Goal: Task Accomplishment & Management: Manage account settings

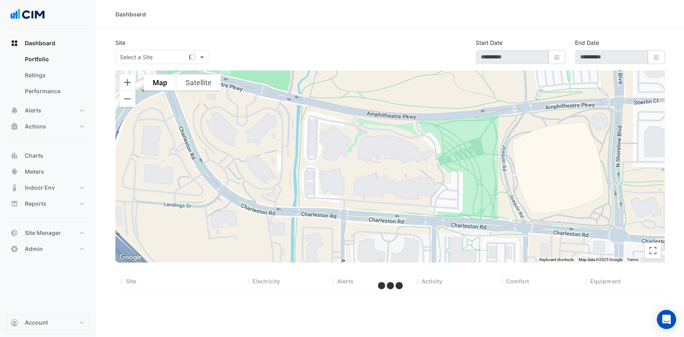
click at [161, 61] on div "Select a Site" at bounding box center [152, 57] width 73 height 8
type input "*********"
type input "**********"
select select "***"
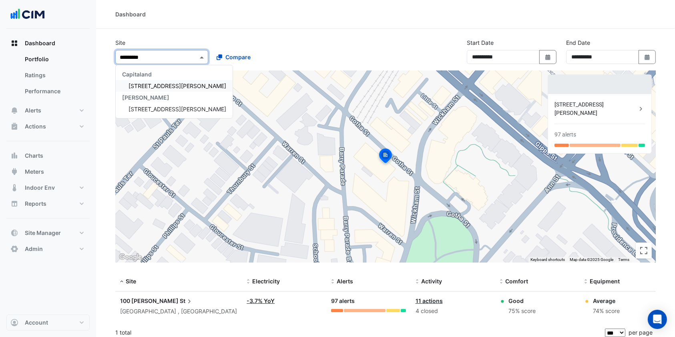
click at [161, 92] on div "Knight Frank" at bounding box center [174, 98] width 117 height 12
click at [160, 85] on span "[STREET_ADDRESS][PERSON_NAME]" at bounding box center [178, 85] width 98 height 7
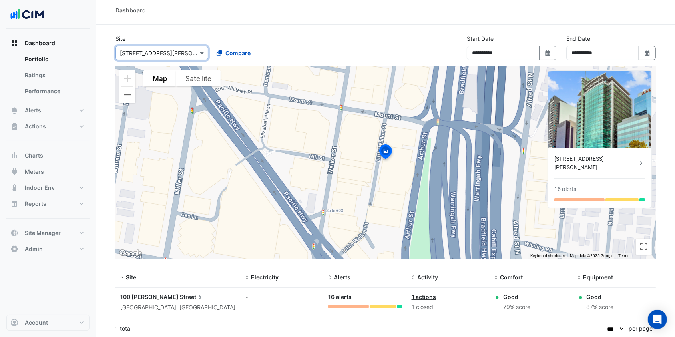
scroll to position [5, 0]
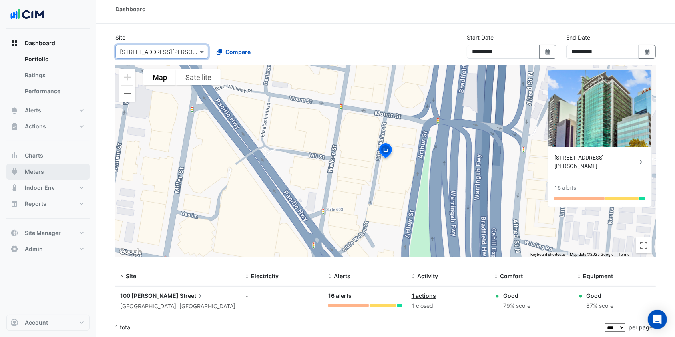
click at [50, 175] on button "Meters" at bounding box center [47, 172] width 83 height 16
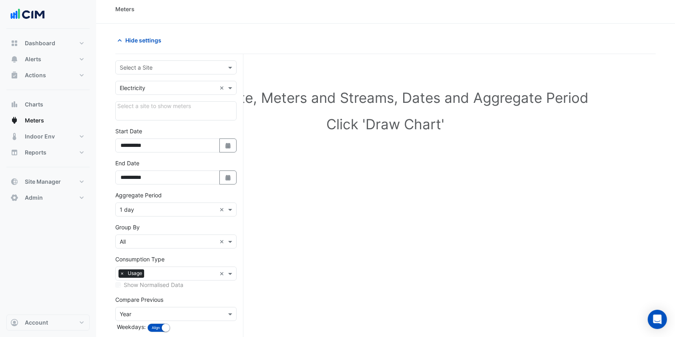
click at [174, 66] on input "text" at bounding box center [168, 68] width 97 height 8
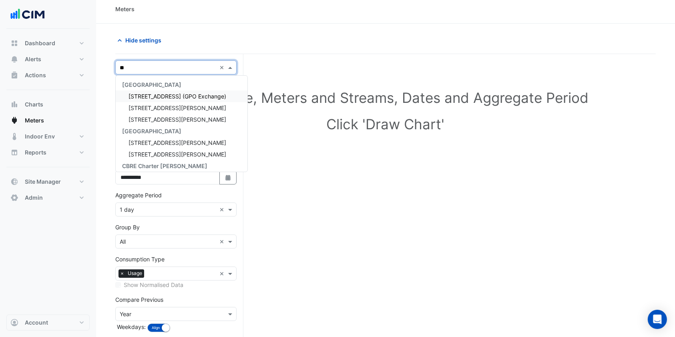
type input "***"
click at [162, 99] on span "[STREET_ADDRESS][PERSON_NAME]" at bounding box center [178, 96] width 98 height 7
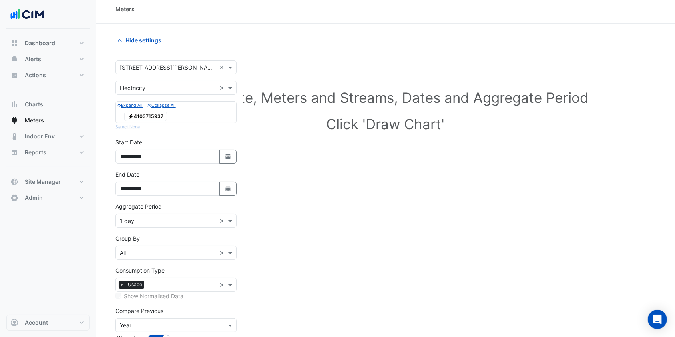
click at [167, 111] on div "Electricity 4103715937" at bounding box center [145, 116] width 47 height 11
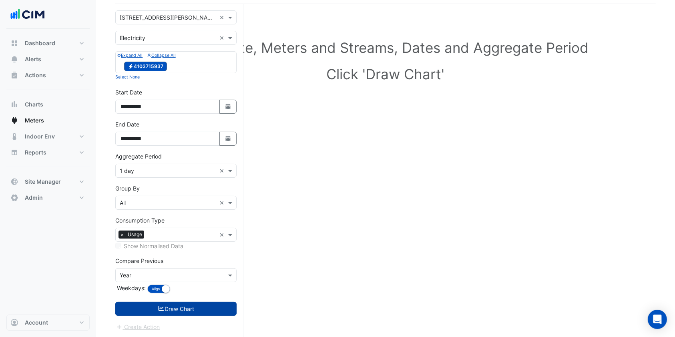
click at [173, 308] on button "Draw Chart" at bounding box center [175, 309] width 121 height 14
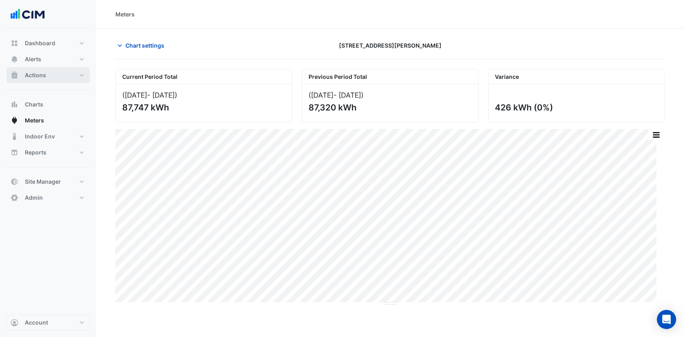
click at [68, 78] on button "Actions" at bounding box center [47, 75] width 83 height 16
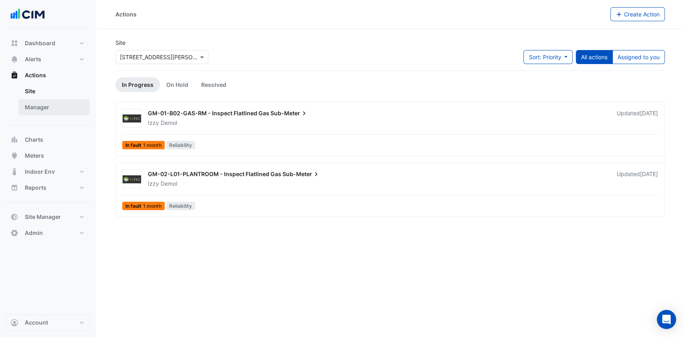
click at [44, 107] on link "Manager" at bounding box center [53, 107] width 71 height 16
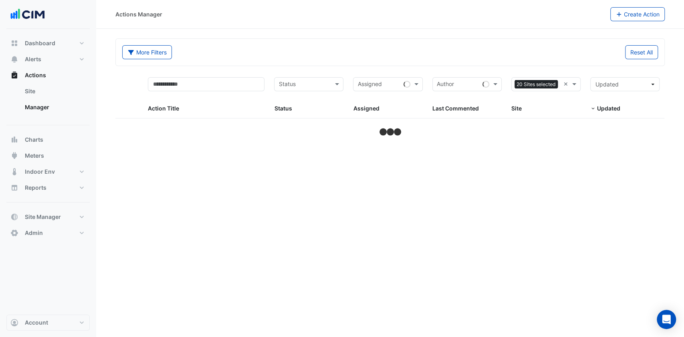
select select "***"
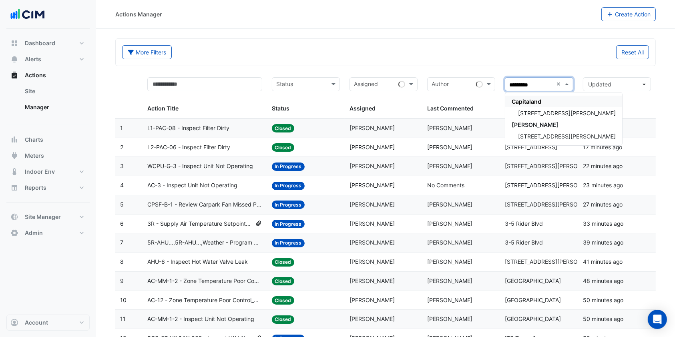
type input "**********"
click at [544, 113] on span "[STREET_ADDRESS][PERSON_NAME]" at bounding box center [567, 113] width 98 height 7
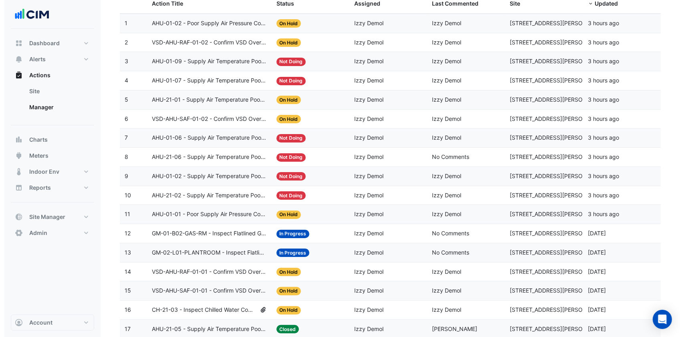
scroll to position [127, 0]
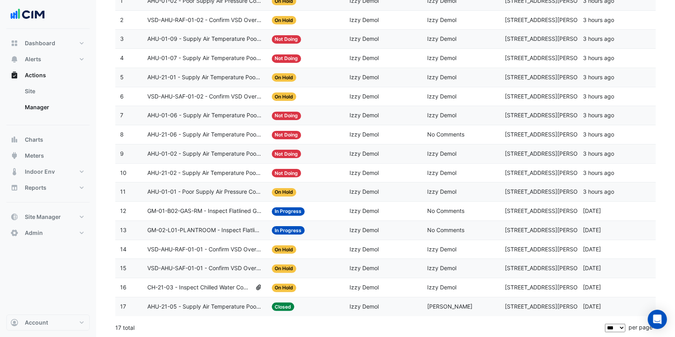
click at [192, 265] on span "VSD-AHU-SAF-01-01 - Confirm VSD Override On (Energy Waste)" at bounding box center [204, 268] width 115 height 9
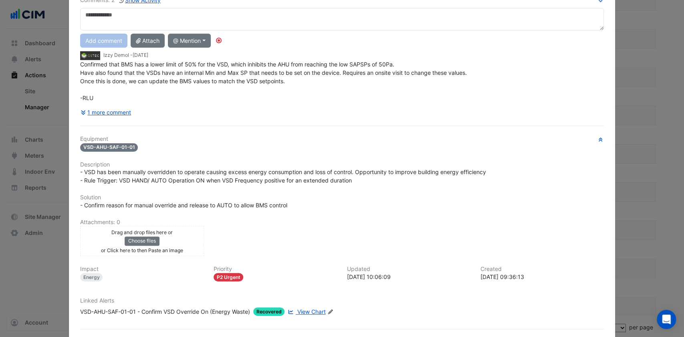
scroll to position [101, 0]
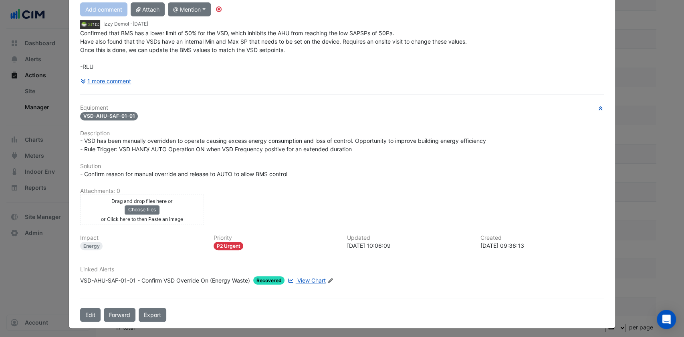
click at [309, 280] on span "View Chart" at bounding box center [311, 280] width 28 height 7
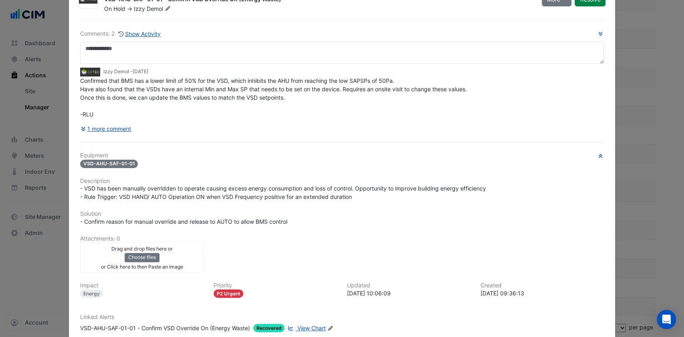
scroll to position [0, 0]
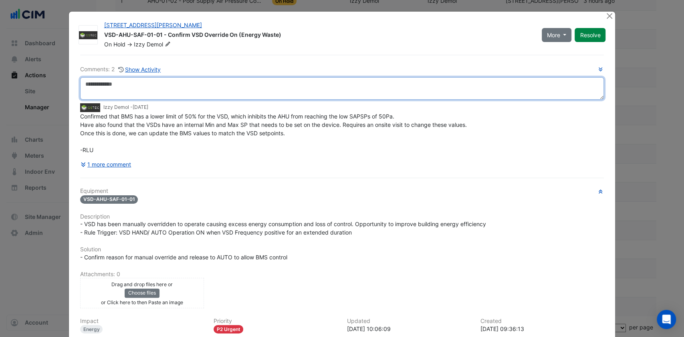
click at [158, 89] on textarea at bounding box center [342, 88] width 524 height 22
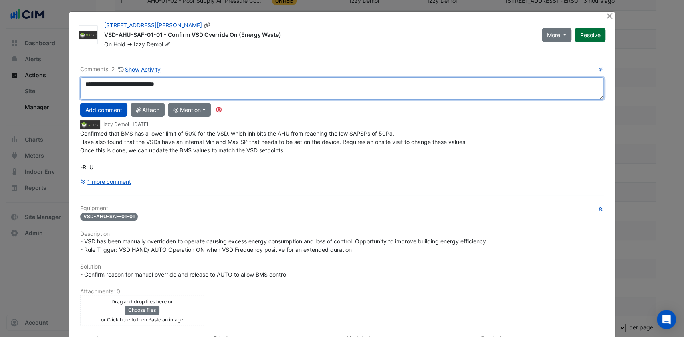
type textarea "**********"
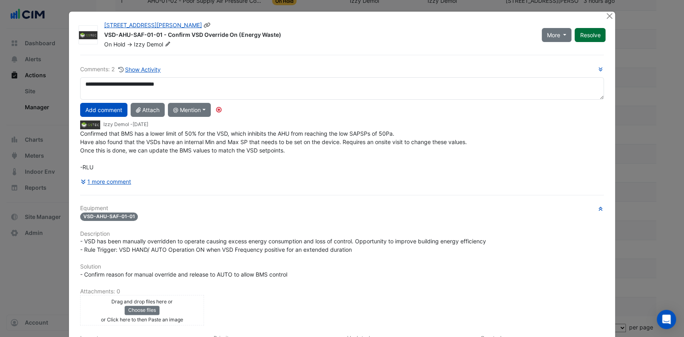
click at [577, 36] on button "Resolve" at bounding box center [589, 35] width 31 height 14
click at [101, 106] on button "Add comment" at bounding box center [103, 110] width 47 height 14
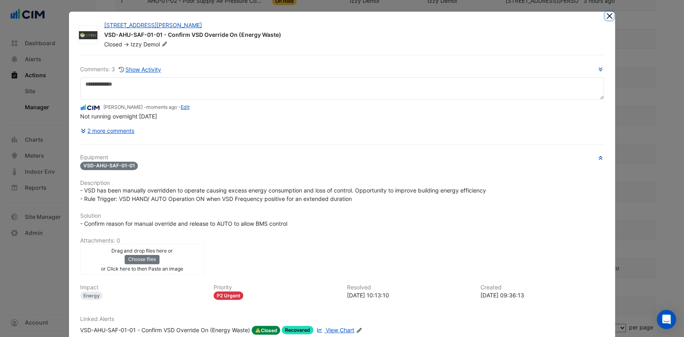
click at [605, 16] on button "Close" at bounding box center [609, 16] width 8 height 8
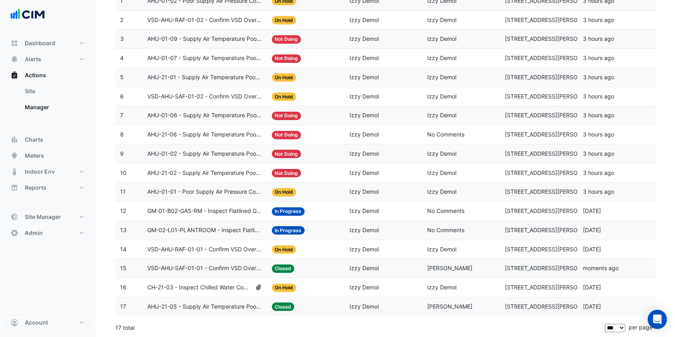
click at [229, 250] on span "VSD-AHU-RAF-01-01 - Confirm VSD Override On (Energy Waste)" at bounding box center [204, 249] width 115 height 9
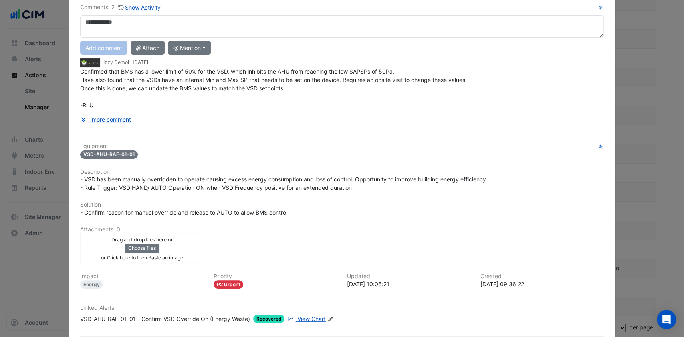
scroll to position [101, 0]
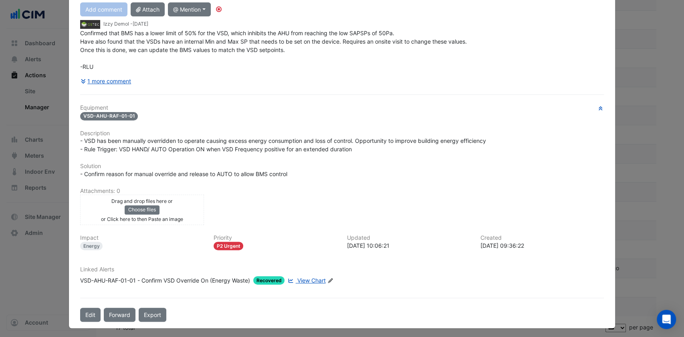
click at [303, 277] on span "View Chart" at bounding box center [311, 280] width 28 height 7
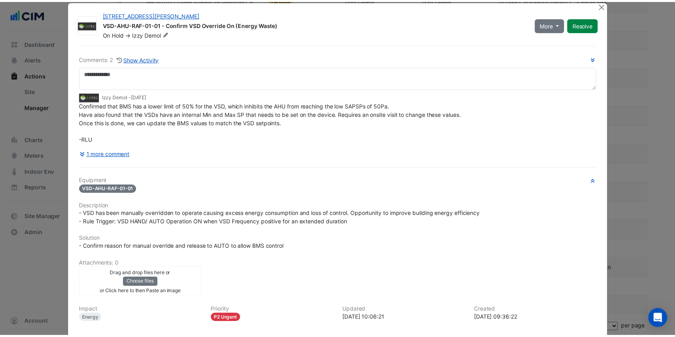
scroll to position [0, 0]
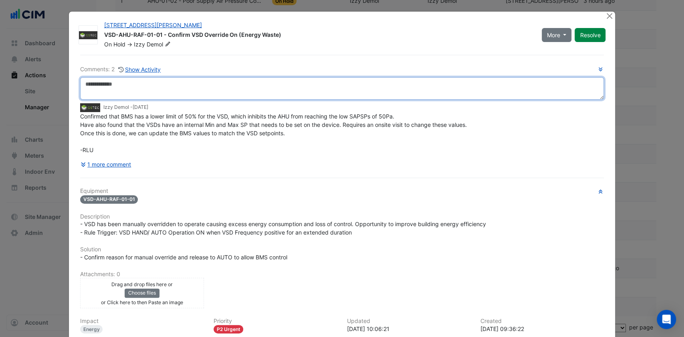
click at [131, 90] on textarea at bounding box center [342, 88] width 524 height 22
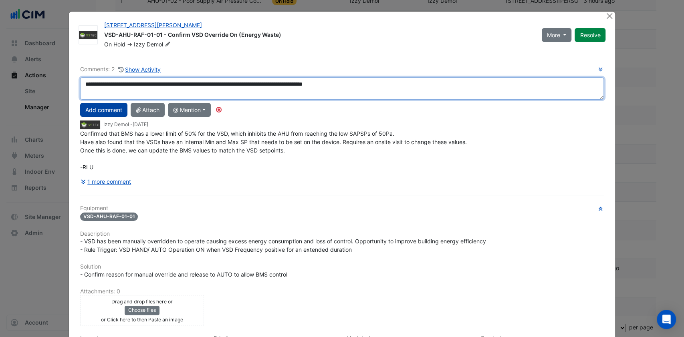
type textarea "**********"
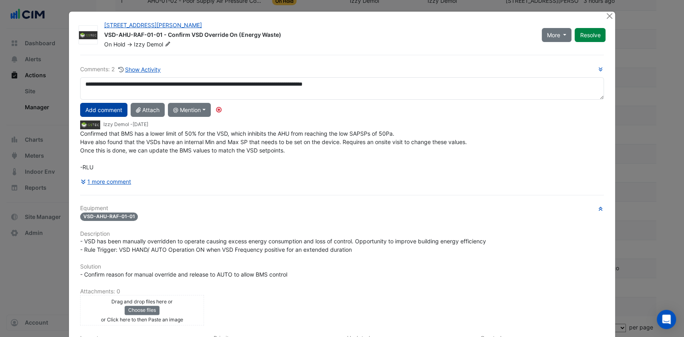
click at [104, 113] on button "Add comment" at bounding box center [103, 110] width 47 height 14
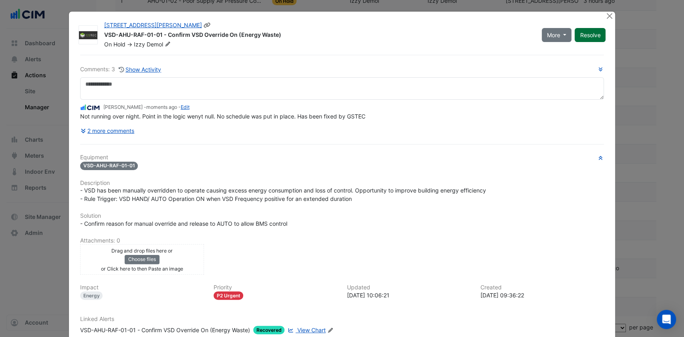
click at [589, 35] on button "Resolve" at bounding box center [589, 35] width 31 height 14
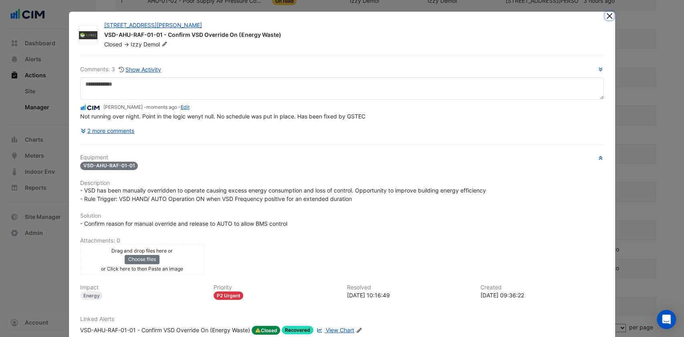
click at [605, 15] on button "Close" at bounding box center [609, 16] width 8 height 8
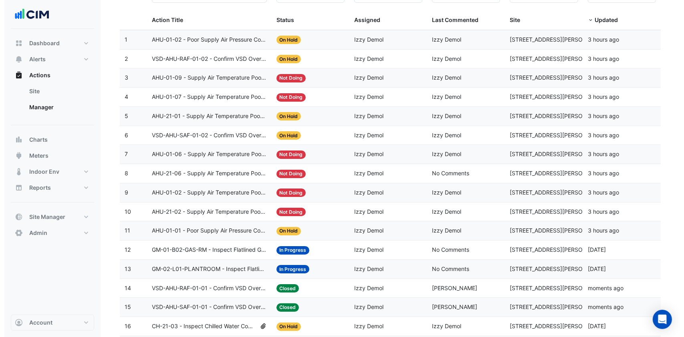
scroll to position [74, 0]
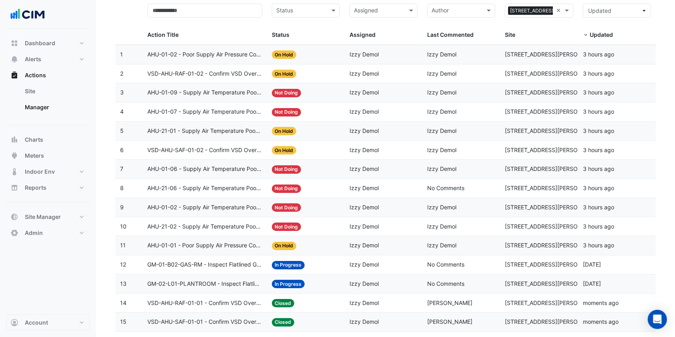
click at [208, 149] on span "VSD-AHU-SAF-01-02 - Confirm VSD Override On (Energy Waste)" at bounding box center [204, 150] width 115 height 9
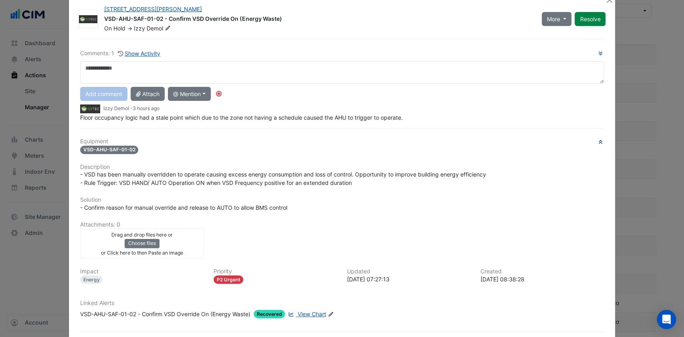
scroll to position [0, 0]
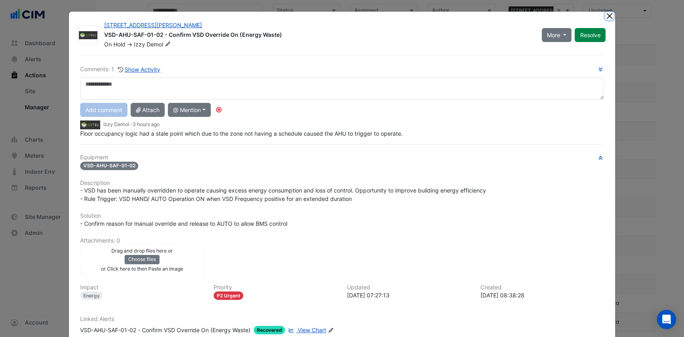
click at [605, 16] on button "Close" at bounding box center [609, 16] width 8 height 8
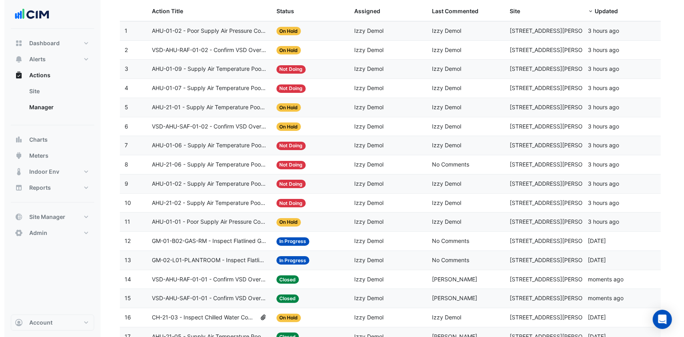
scroll to position [74, 0]
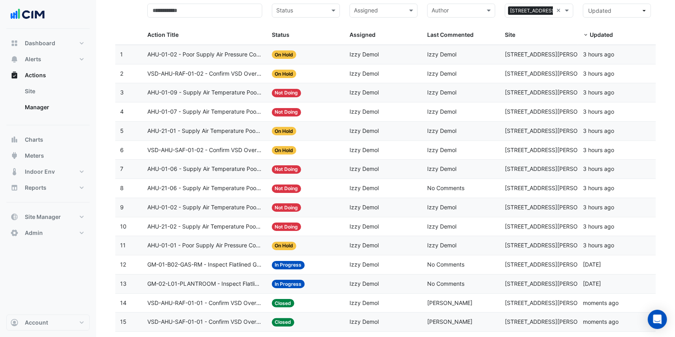
click at [212, 146] on span "VSD-AHU-SAF-01-02 - Confirm VSD Override On (Energy Waste)" at bounding box center [204, 150] width 115 height 9
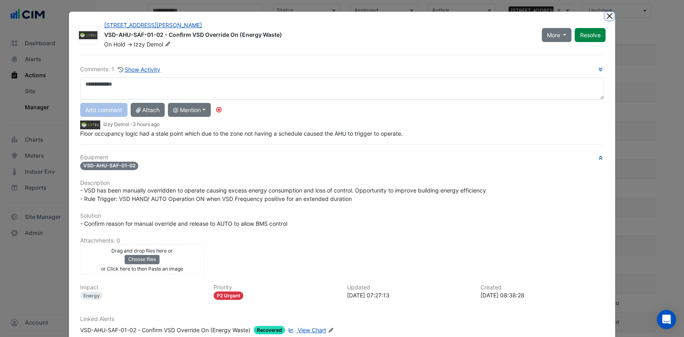
click at [607, 17] on button "Close" at bounding box center [609, 16] width 8 height 8
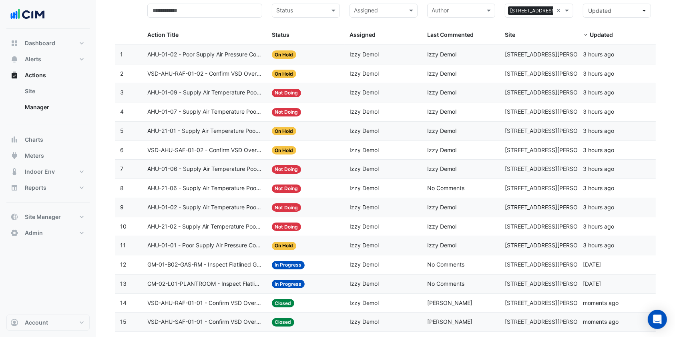
click at [211, 171] on span "AHU-01-06 - Supply Air Temperature Poor Control" at bounding box center [204, 169] width 115 height 9
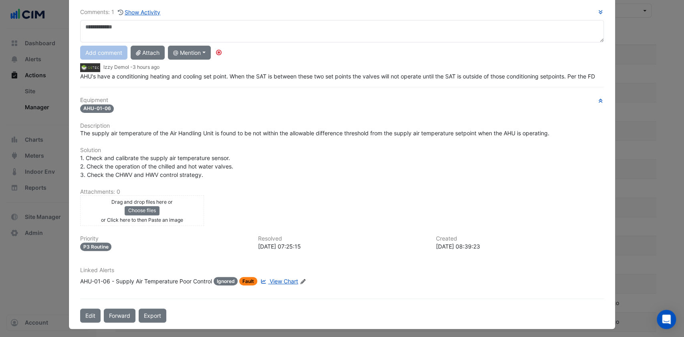
scroll to position [58, 0]
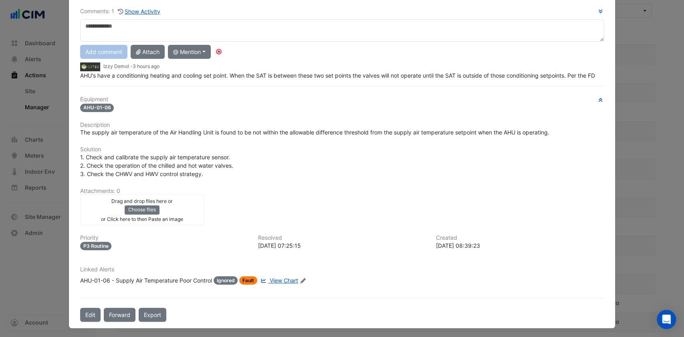
click at [279, 277] on span "View Chart" at bounding box center [283, 280] width 28 height 7
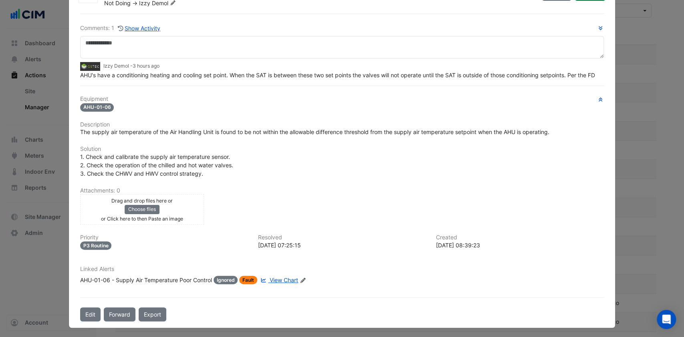
scroll to position [0, 0]
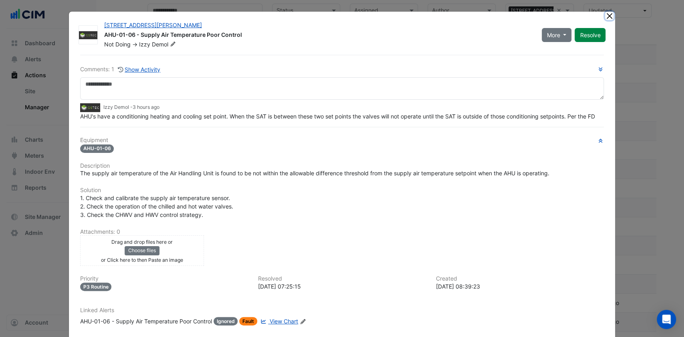
click at [605, 14] on button "Close" at bounding box center [609, 16] width 8 height 8
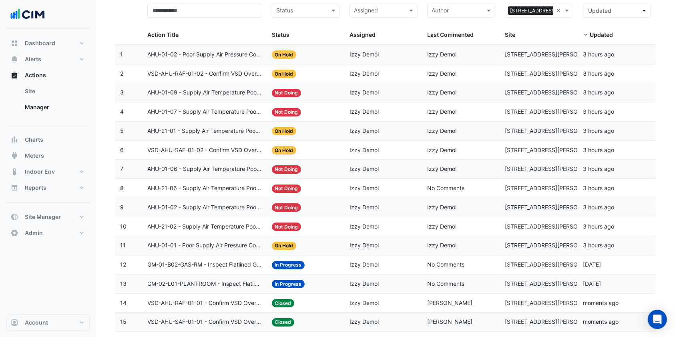
click at [228, 148] on span "VSD-AHU-SAF-01-02 - Confirm VSD Override On (Energy Waste)" at bounding box center [204, 150] width 115 height 9
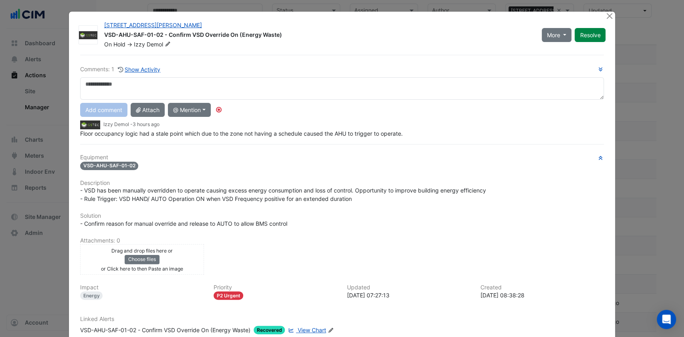
click at [131, 79] on textarea at bounding box center [342, 88] width 524 height 22
type textarea "**********"
click at [107, 109] on button "Add comment" at bounding box center [103, 110] width 47 height 14
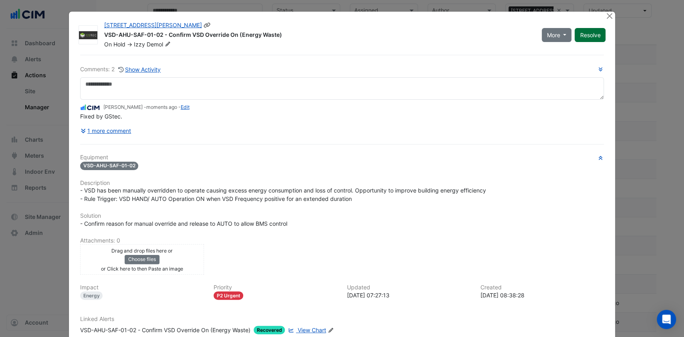
click at [579, 37] on button "Resolve" at bounding box center [589, 35] width 31 height 14
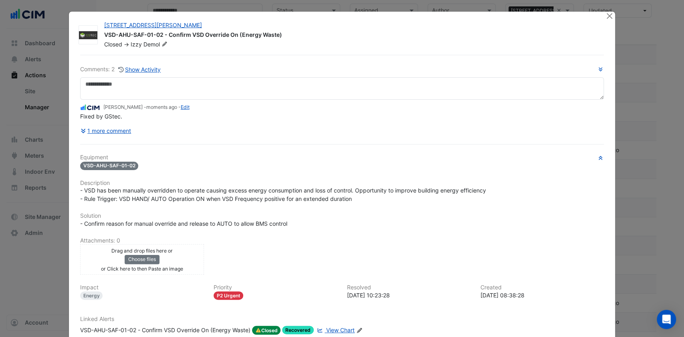
click at [599, 16] on div "100 Arthur Street VSD-AHU-SAF-01-02 - Confirm VSD Override On (Energy Waste) Cl…" at bounding box center [342, 195] width 546 height 366
click at [605, 16] on button "Close" at bounding box center [609, 16] width 8 height 8
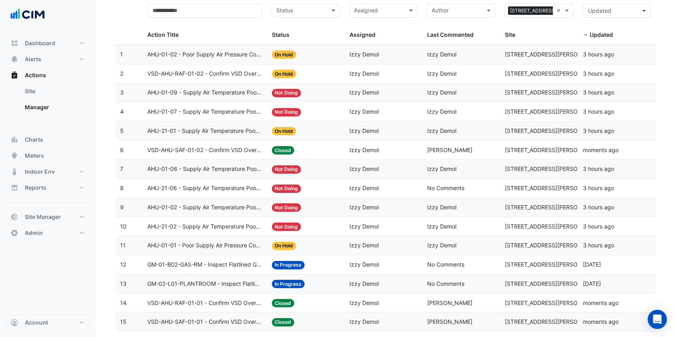
click at [236, 132] on span "AHU-21-01 - Supply Air Temperature Poor Control" at bounding box center [204, 131] width 115 height 9
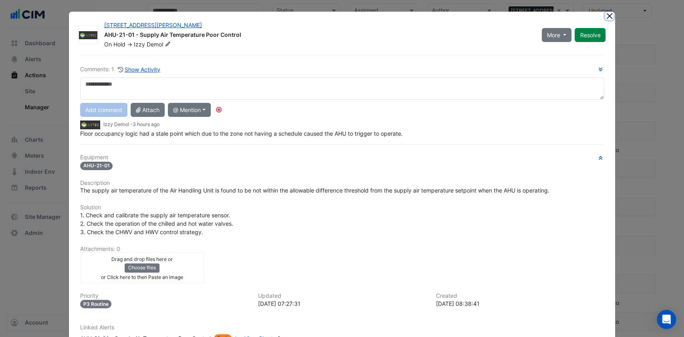
click at [605, 14] on button "Close" at bounding box center [609, 16] width 8 height 8
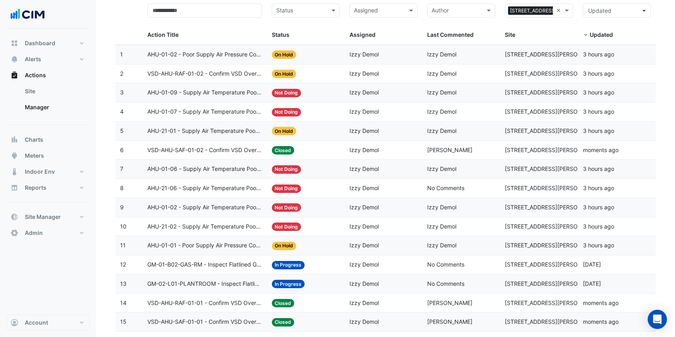
click at [186, 74] on span "VSD-AHU-RAF-01-02 - Confirm VSD Override On (Energy Waste)" at bounding box center [204, 73] width 115 height 9
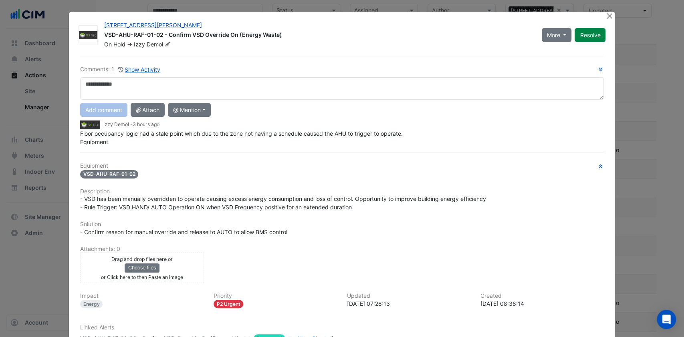
click at [128, 95] on textarea at bounding box center [342, 88] width 524 height 22
type textarea "**********"
click at [104, 106] on button "Add comment" at bounding box center [103, 110] width 47 height 14
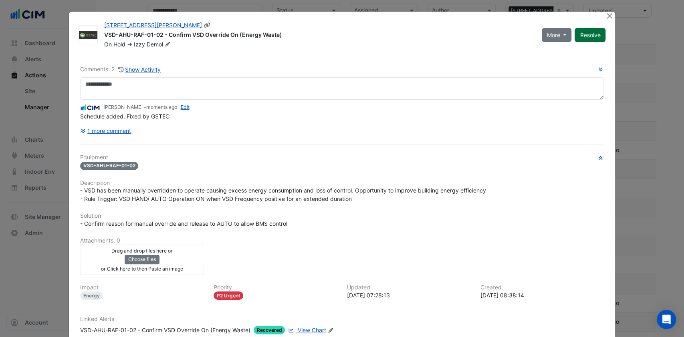
click at [577, 38] on button "Resolve" at bounding box center [589, 35] width 31 height 14
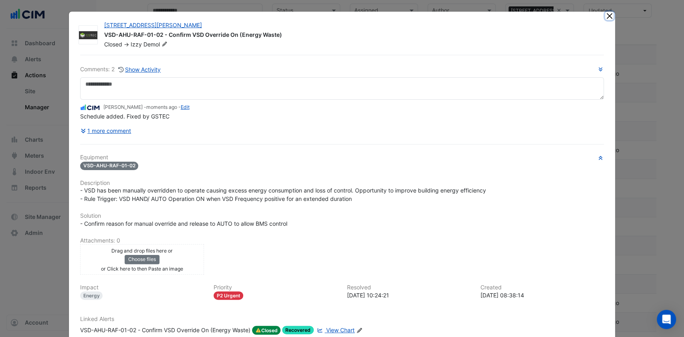
click at [605, 16] on button "Close" at bounding box center [609, 16] width 8 height 8
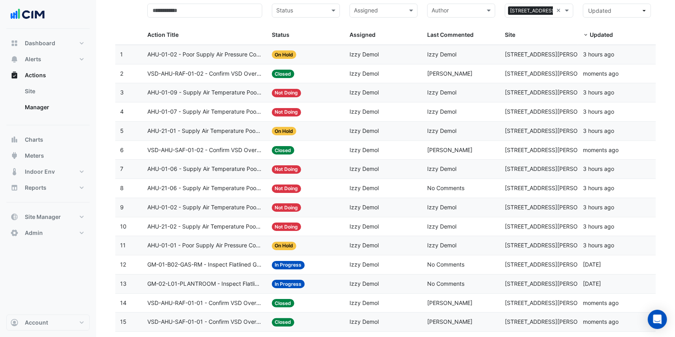
click at [234, 55] on span "AHU-01-02 - Poor Supply Air Pressure Control" at bounding box center [204, 54] width 115 height 9
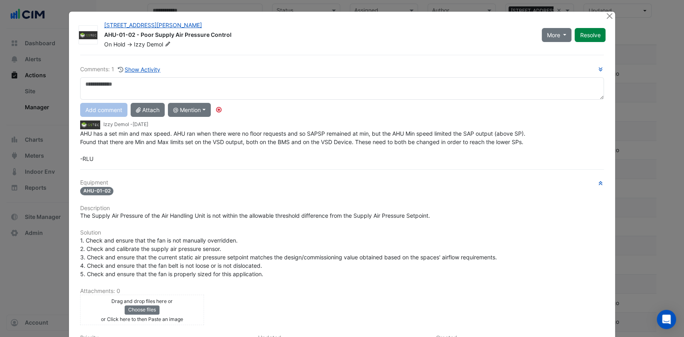
click at [125, 82] on textarea at bounding box center [342, 88] width 524 height 22
click at [186, 113] on button "@ Mention" at bounding box center [189, 110] width 43 height 14
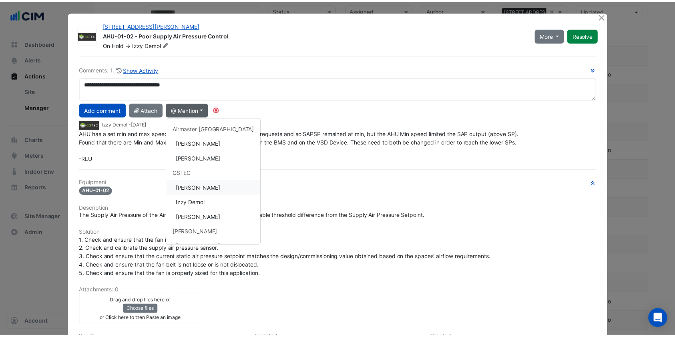
scroll to position [27, 0]
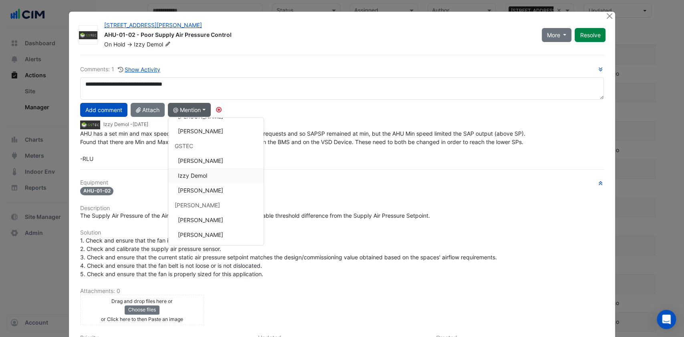
click at [194, 171] on button "Izzy Demol" at bounding box center [215, 175] width 95 height 15
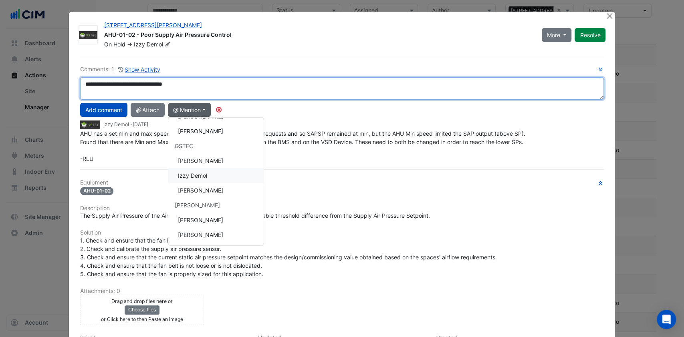
type textarea "**********"
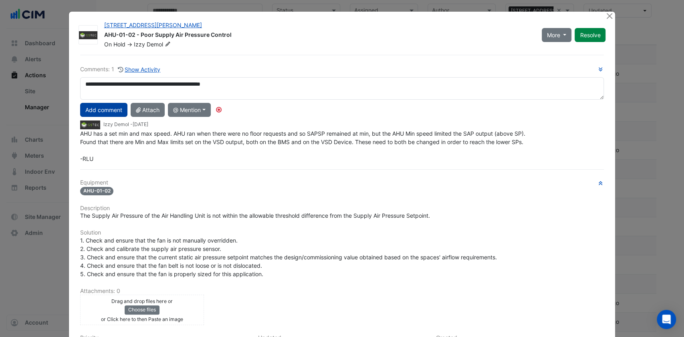
click at [113, 109] on button "Add comment" at bounding box center [103, 110] width 47 height 14
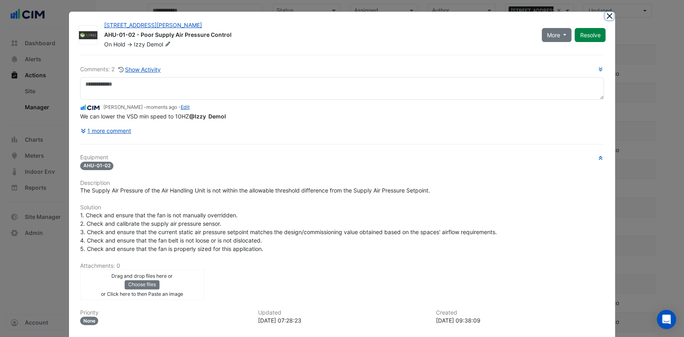
click at [605, 14] on button "Close" at bounding box center [609, 16] width 8 height 8
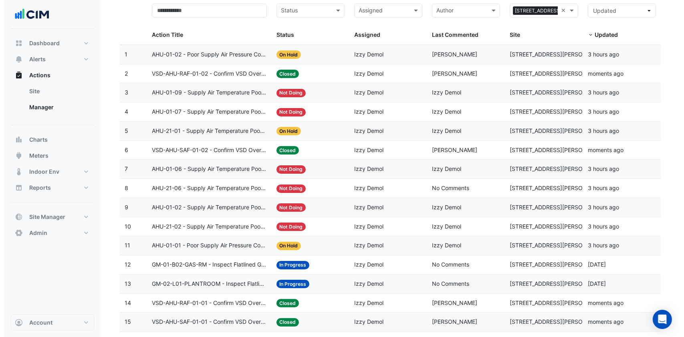
scroll to position [127, 0]
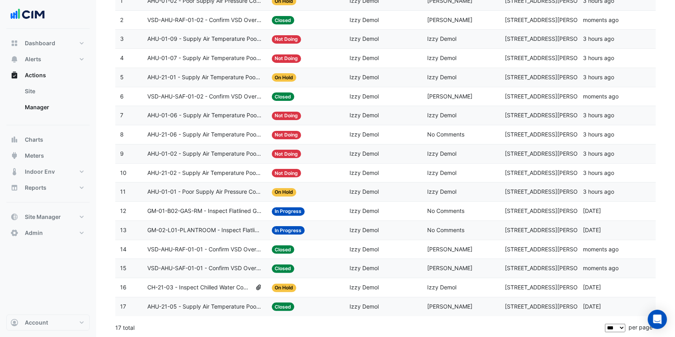
click at [211, 210] on span "GM-01-B02-GAS-RM - Inspect Flatlined Gas Sub-Meter" at bounding box center [204, 211] width 115 height 9
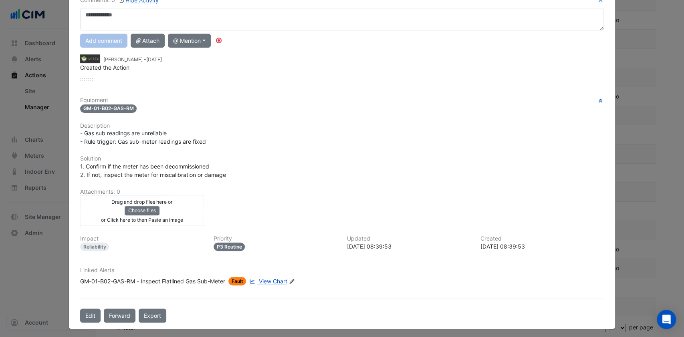
scroll to position [70, 0]
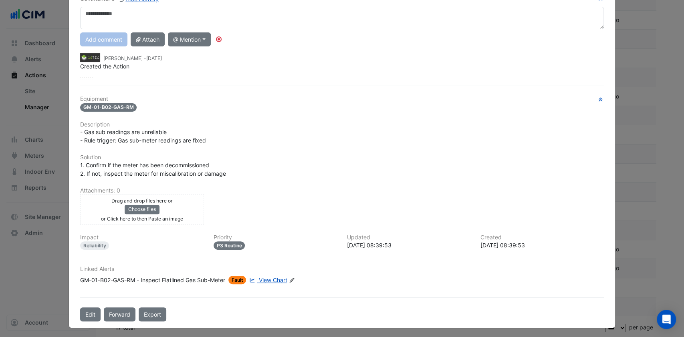
click at [263, 277] on span "View Chart" at bounding box center [273, 280] width 28 height 7
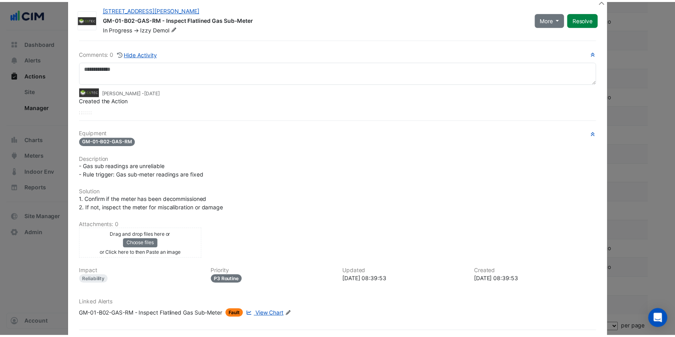
scroll to position [0, 0]
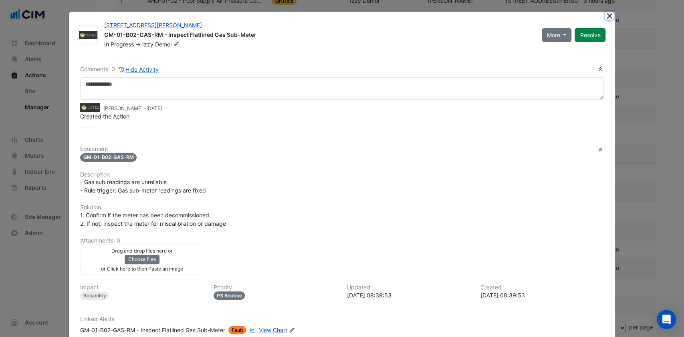
click at [605, 15] on button "Close" at bounding box center [609, 16] width 8 height 8
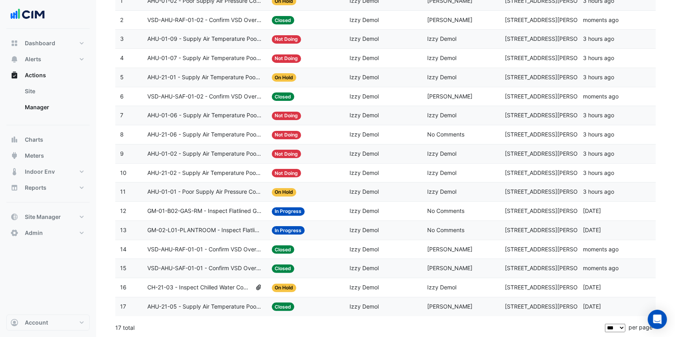
click at [229, 283] on span "CH-21-03 - Inspect Chilled Water Common Leave Temp Broken Sensor" at bounding box center [199, 287] width 105 height 9
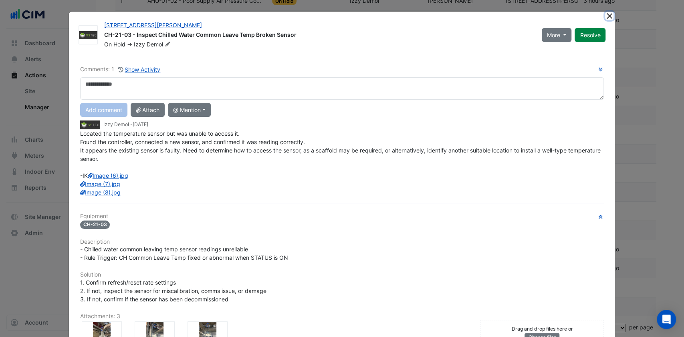
click at [605, 15] on button "Close" at bounding box center [609, 16] width 8 height 8
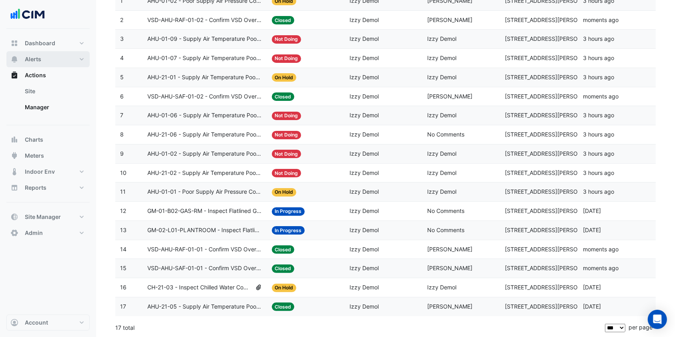
click at [56, 60] on button "Alerts" at bounding box center [47, 59] width 83 height 16
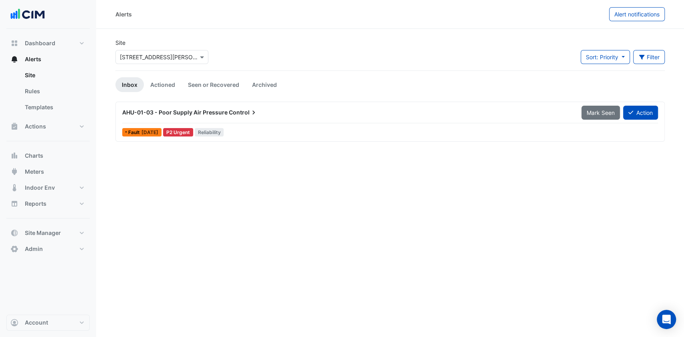
click at [348, 116] on div "AHU-01-03 - Poor Supply Air Pressure Control" at bounding box center [346, 113] width 449 height 8
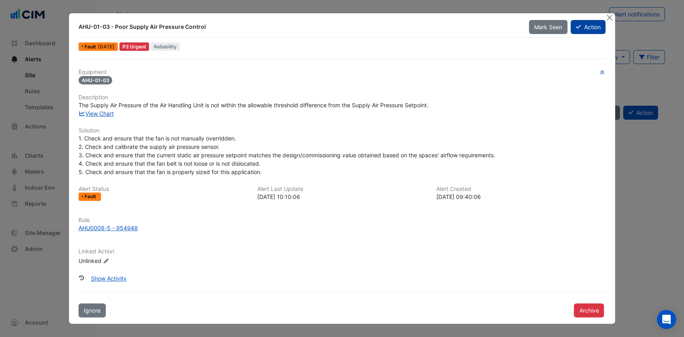
click at [581, 26] on button "Action" at bounding box center [587, 27] width 35 height 14
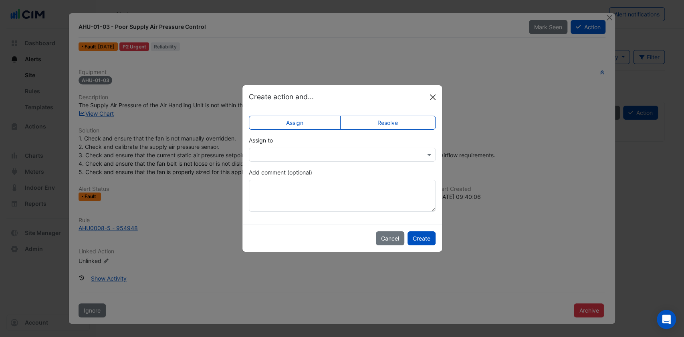
click at [431, 96] on button "Close" at bounding box center [432, 97] width 12 height 12
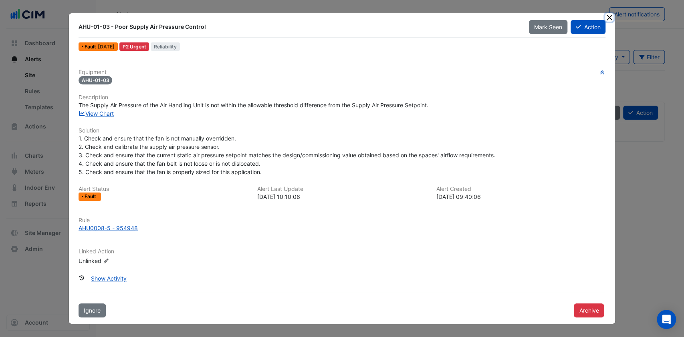
click at [611, 18] on button "Close" at bounding box center [609, 17] width 8 height 8
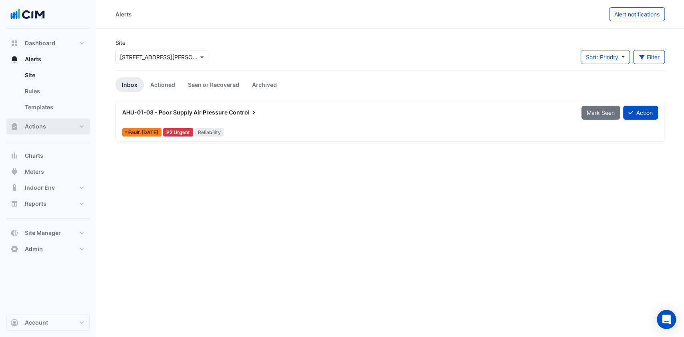
click at [56, 123] on button "Actions" at bounding box center [47, 127] width 83 height 16
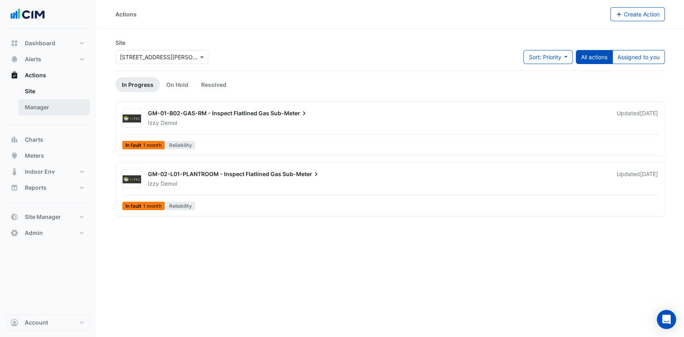
click at [43, 107] on link "Manager" at bounding box center [53, 107] width 71 height 16
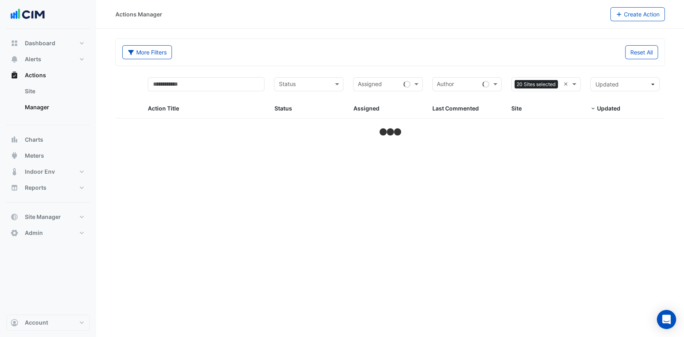
select select "***"
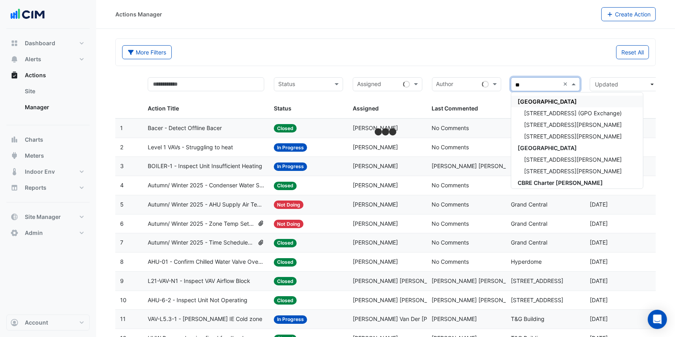
type input "***"
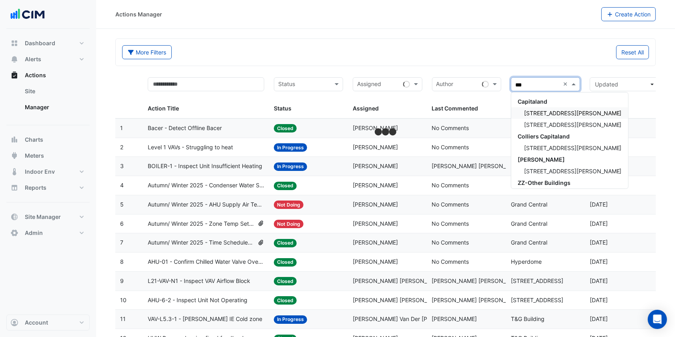
click at [555, 110] on span "[STREET_ADDRESS][PERSON_NAME]" at bounding box center [573, 113] width 98 height 7
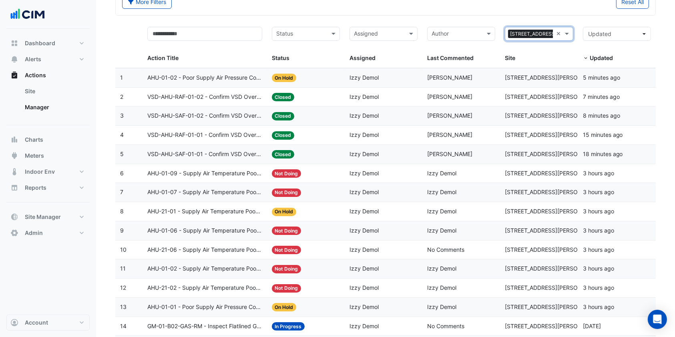
scroll to position [74, 0]
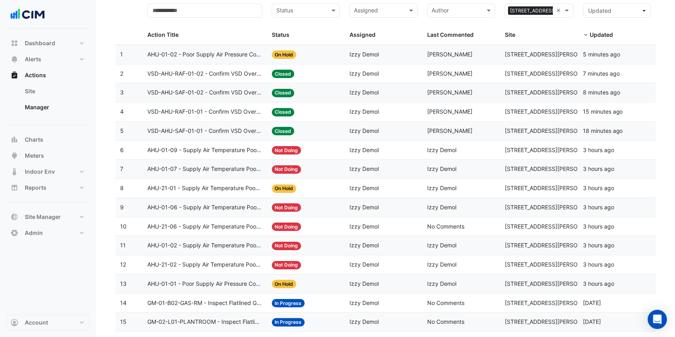
click at [232, 188] on span "AHU-21-01 - Supply Air Temperature Poor Control" at bounding box center [204, 188] width 115 height 9
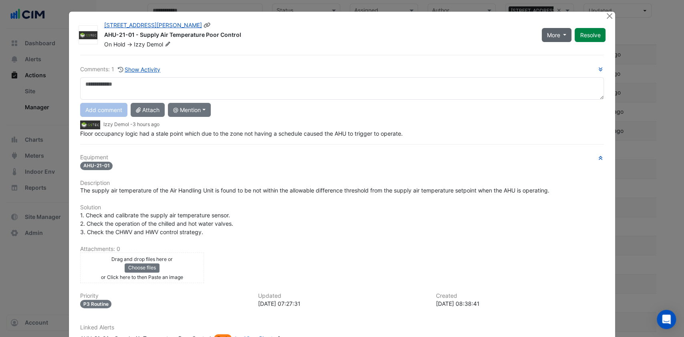
click at [549, 37] on span "More" at bounding box center [553, 35] width 13 height 8
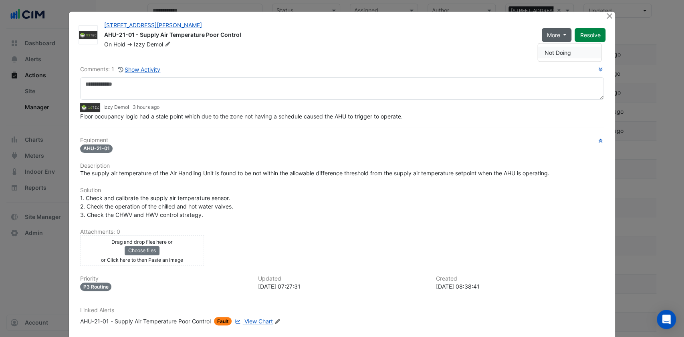
click at [557, 52] on button "Not Doing" at bounding box center [568, 53] width 63 height 12
click at [605, 16] on button "Close" at bounding box center [609, 16] width 8 height 8
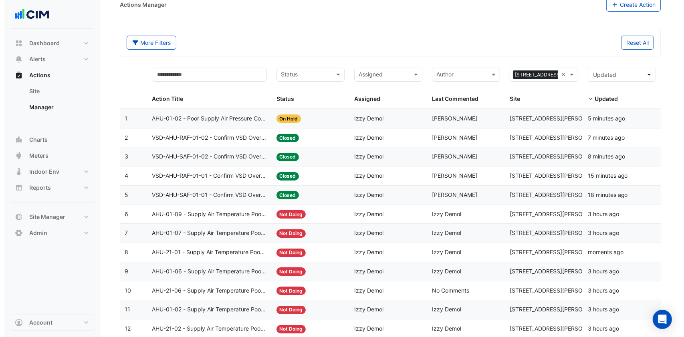
scroll to position [0, 0]
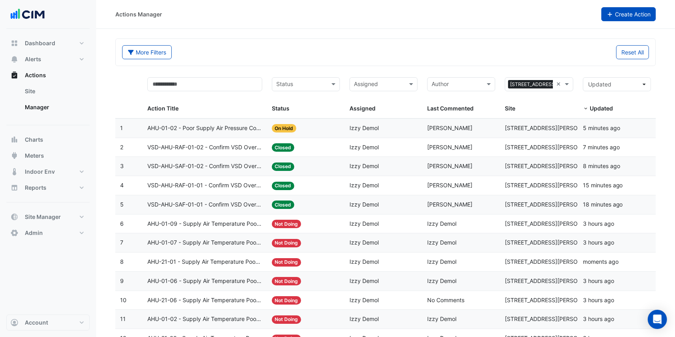
click at [613, 11] on button "Create Action" at bounding box center [628, 14] width 55 height 14
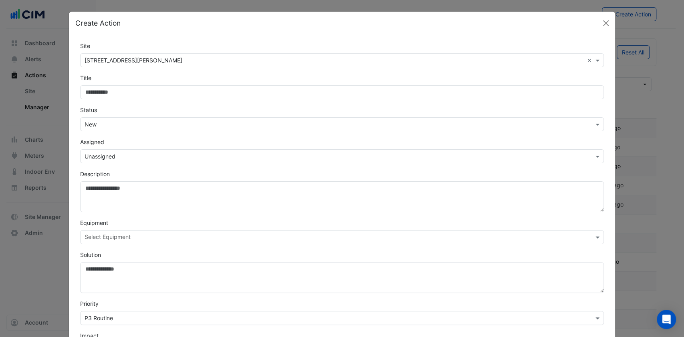
click at [105, 97] on input "Site" at bounding box center [342, 92] width 524 height 14
type input "**********"
click at [122, 154] on input "text" at bounding box center [333, 157] width 499 height 8
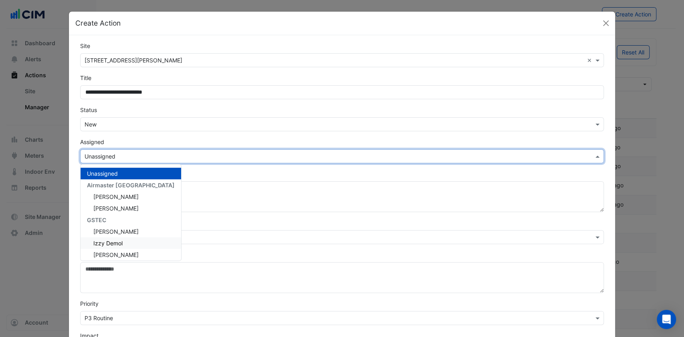
click at [108, 239] on div "Izzy Demol" at bounding box center [130, 243] width 101 height 12
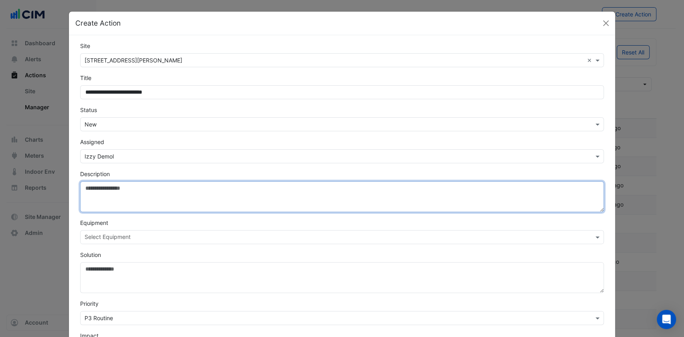
click at [112, 193] on textarea "Description" at bounding box center [342, 196] width 524 height 31
type textarea "**********"
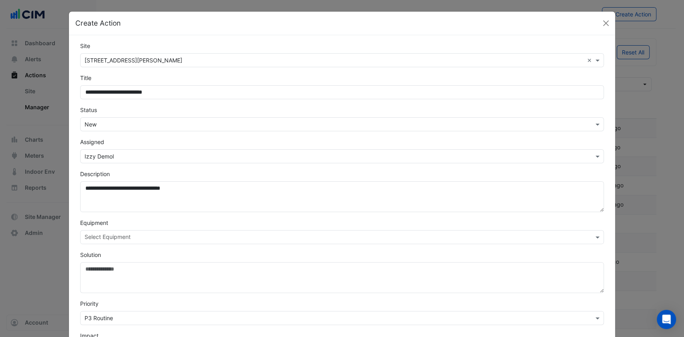
click at [116, 241] on input "text" at bounding box center [337, 238] width 506 height 8
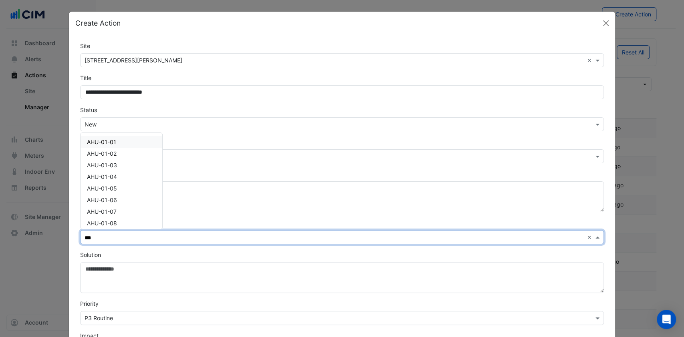
click at [112, 141] on div "AHU-01-01" at bounding box center [121, 142] width 82 height 12
type input "***"
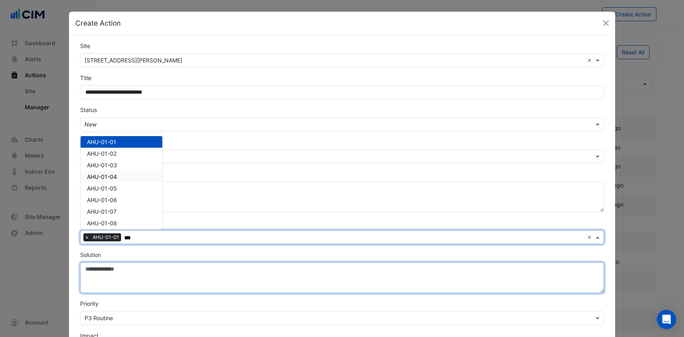
click at [163, 263] on textarea "Solution" at bounding box center [342, 277] width 524 height 31
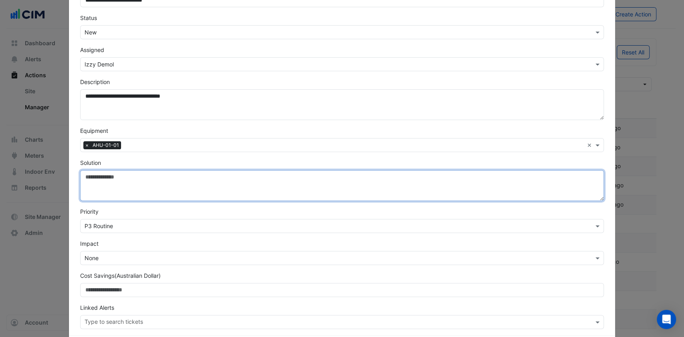
scroll to position [75, 0]
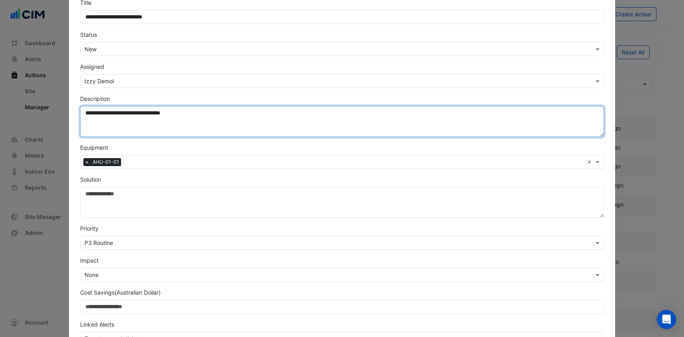
click at [204, 120] on textarea "**********" at bounding box center [342, 121] width 524 height 31
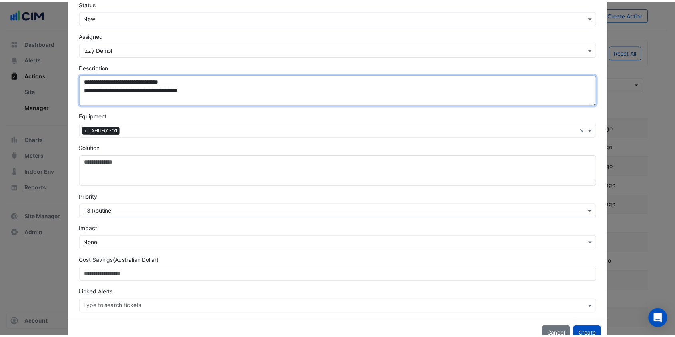
scroll to position [129, 0]
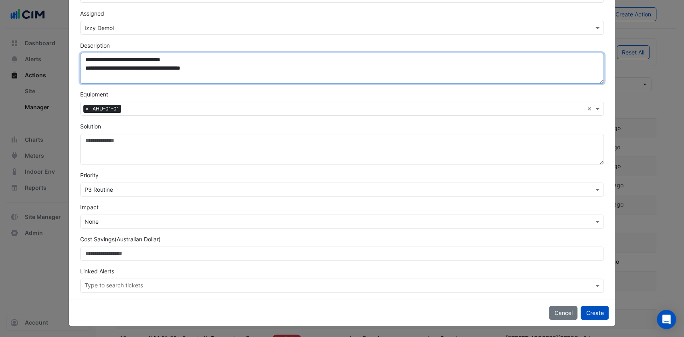
type textarea "**********"
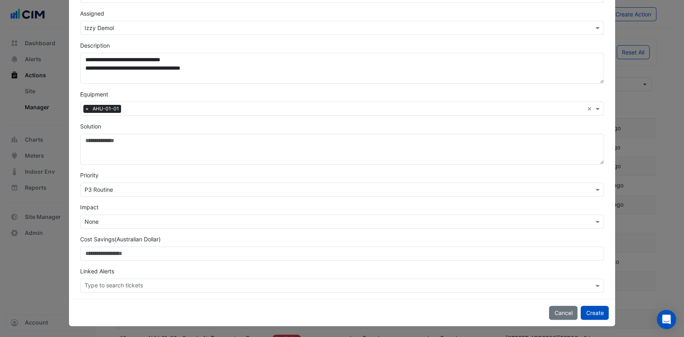
click at [114, 215] on div "Select Impact × None" at bounding box center [342, 222] width 524 height 14
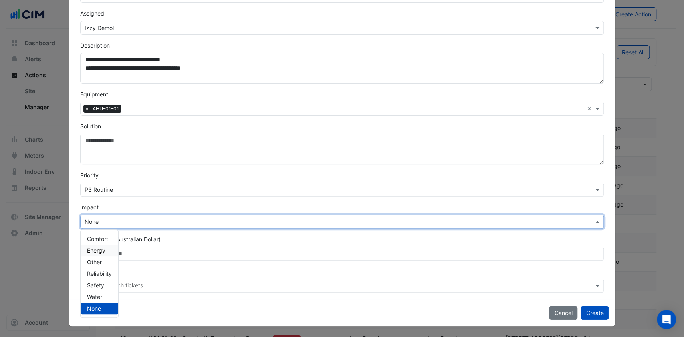
click at [101, 248] on span "Energy" at bounding box center [96, 250] width 18 height 7
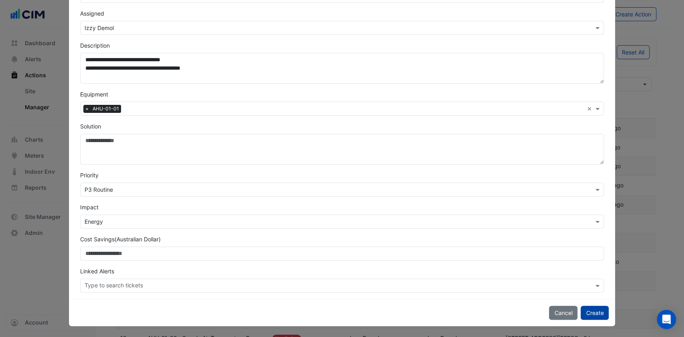
click at [591, 312] on button "Create" at bounding box center [594, 313] width 28 height 14
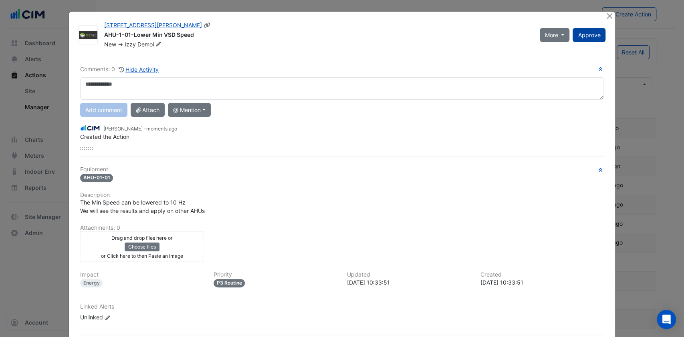
click at [590, 37] on span "Approve" at bounding box center [588, 35] width 22 height 7
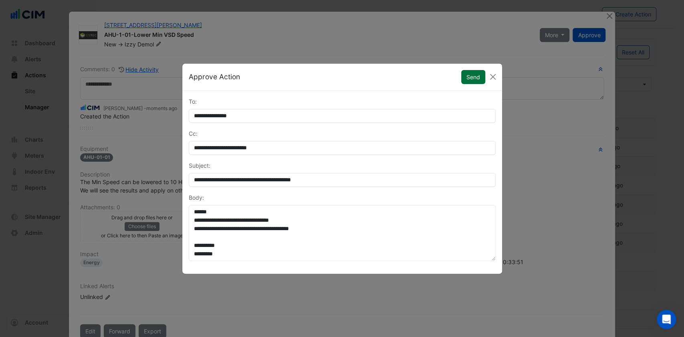
click at [482, 76] on button "Send" at bounding box center [473, 77] width 24 height 14
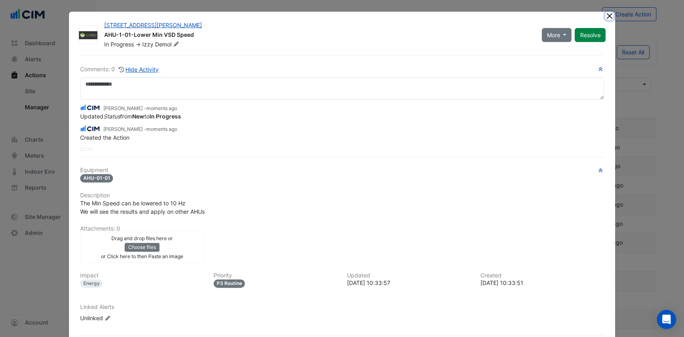
click at [606, 15] on button "Close" at bounding box center [609, 16] width 8 height 8
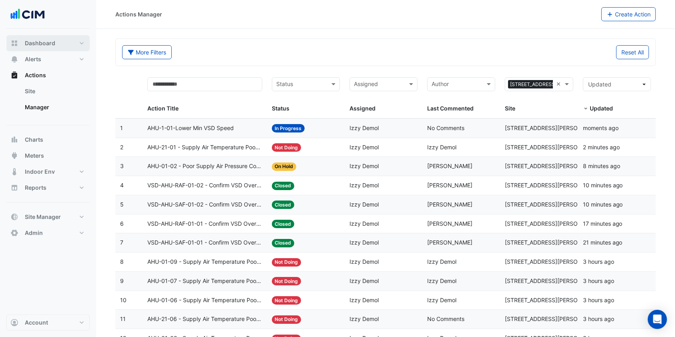
click at [43, 37] on button "Dashboard" at bounding box center [47, 43] width 83 height 16
select select "***"
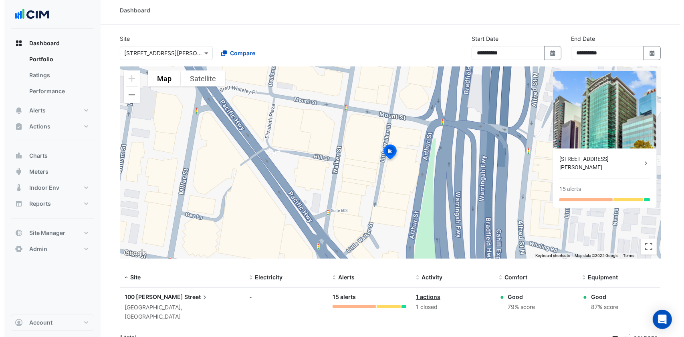
scroll to position [5, 0]
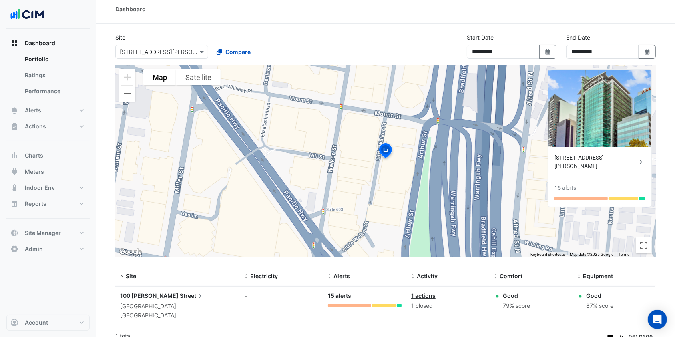
click at [180, 293] on span "Street" at bounding box center [192, 296] width 24 height 9
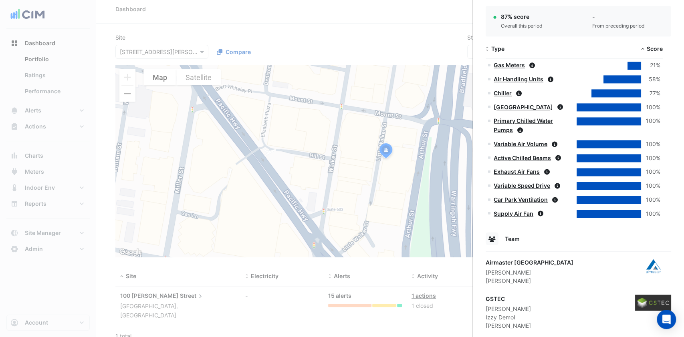
scroll to position [692, 0]
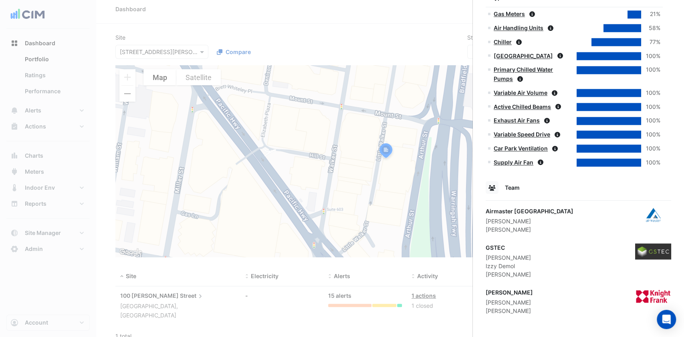
click at [379, 23] on ngb-offcanvas-backdrop at bounding box center [342, 168] width 684 height 337
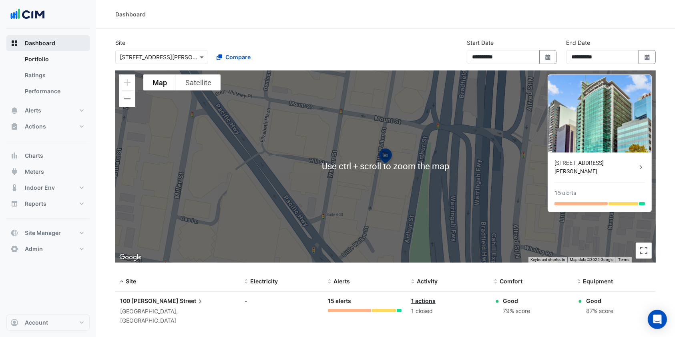
click at [39, 44] on span "Dashboard" at bounding box center [40, 43] width 30 height 8
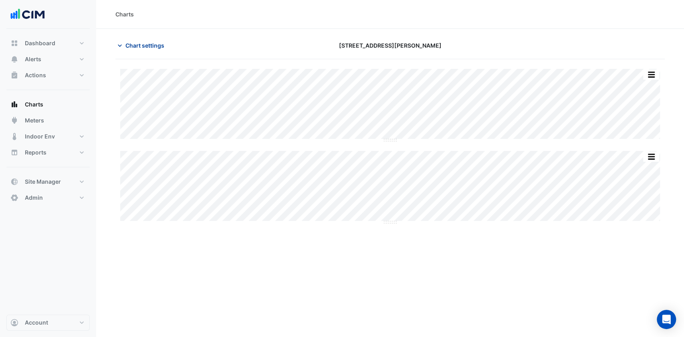
click at [141, 46] on span "Chart settings" at bounding box center [144, 45] width 39 height 8
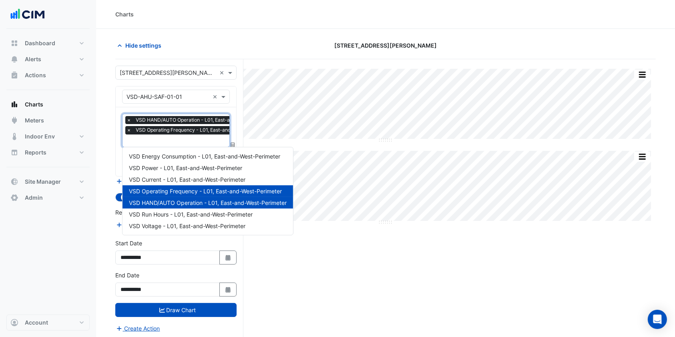
click at [156, 139] on input "text" at bounding box center [203, 141] width 152 height 8
click at [155, 157] on span "VSD Energy Consumption - L01, East-and-West-Perimeter" at bounding box center [204, 156] width 151 height 7
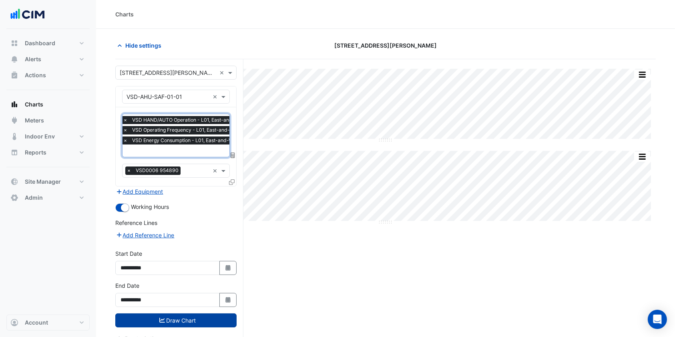
click at [173, 314] on button "Draw Chart" at bounding box center [175, 321] width 121 height 14
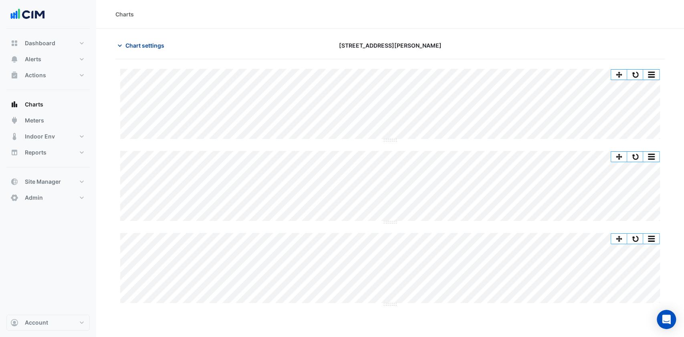
click at [127, 45] on span "Chart settings" at bounding box center [144, 45] width 39 height 8
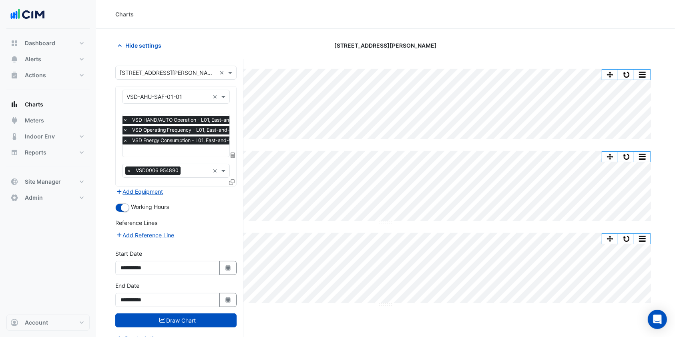
click at [158, 154] on input "text" at bounding box center [199, 151] width 152 height 8
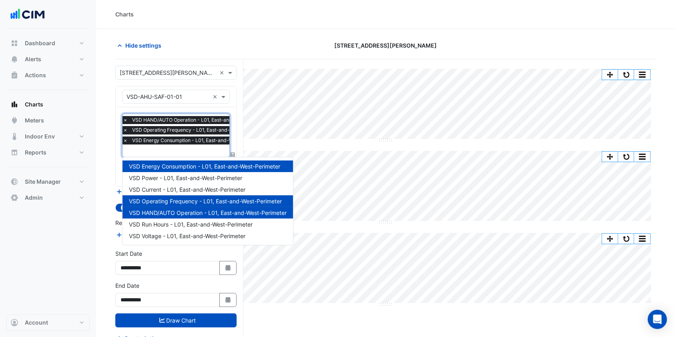
click at [102, 133] on section "Hide settings 100 Arthur Street Split All Split None Print Save as JPEG Save as…" at bounding box center [385, 198] width 579 height 339
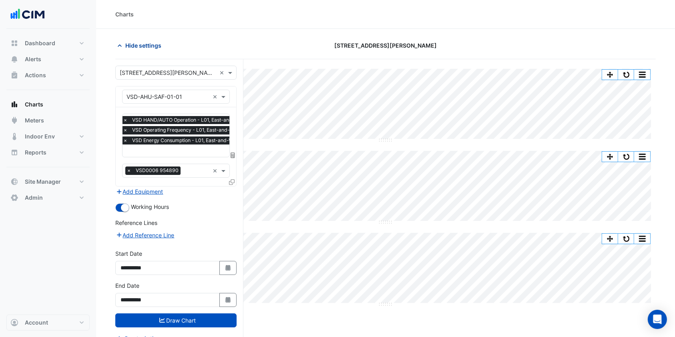
click at [128, 46] on span "Hide settings" at bounding box center [143, 45] width 36 height 8
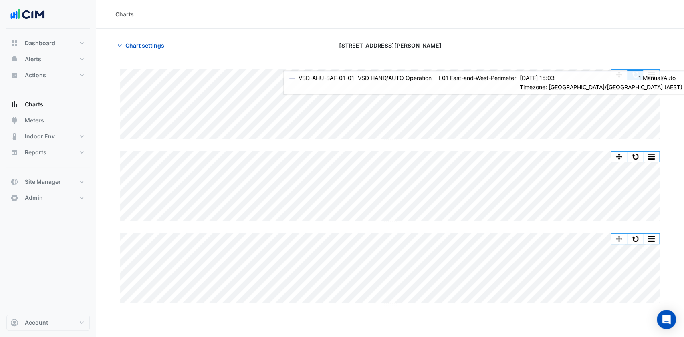
click at [636, 77] on button "button" at bounding box center [635, 75] width 16 height 10
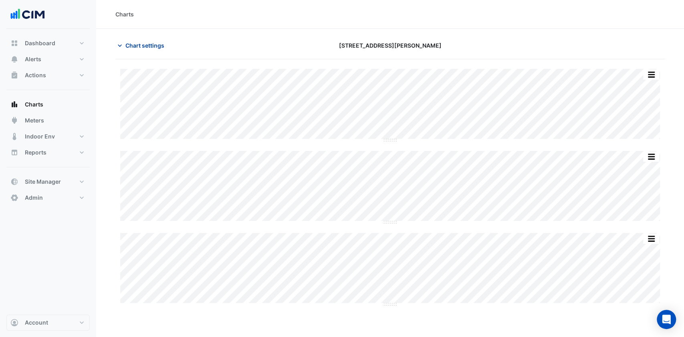
click at [130, 44] on span "Chart settings" at bounding box center [144, 45] width 39 height 8
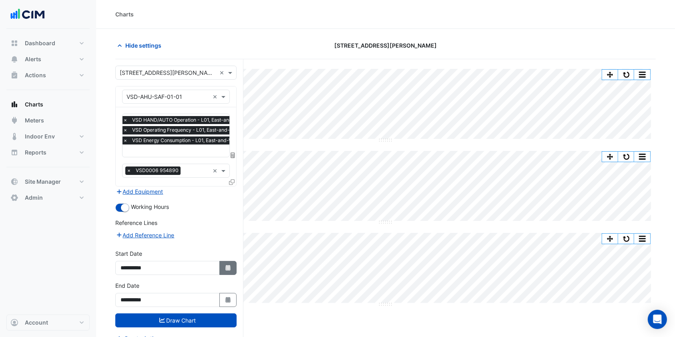
click at [233, 269] on button "Select Date" at bounding box center [228, 268] width 18 height 14
select select "*"
select select "****"
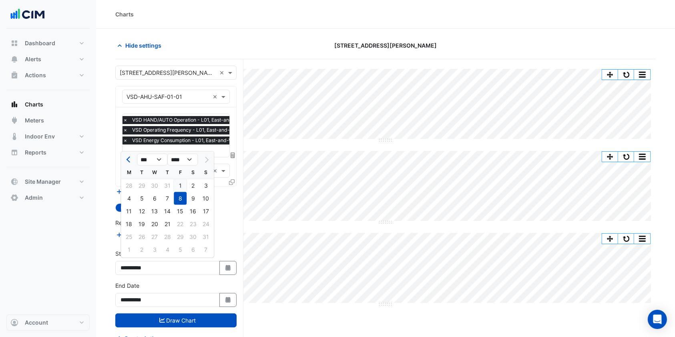
click at [181, 181] on div "1" at bounding box center [180, 185] width 13 height 13
type input "**********"
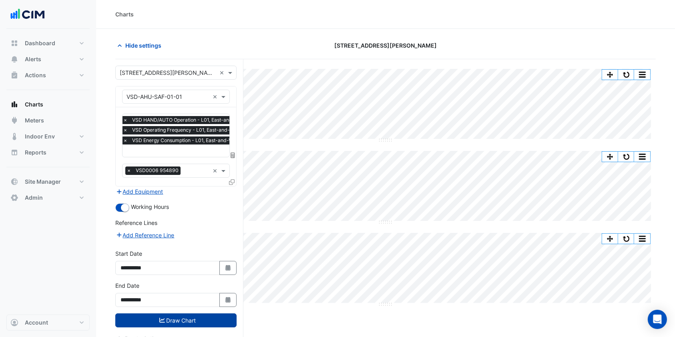
click at [183, 314] on button "Draw Chart" at bounding box center [175, 321] width 121 height 14
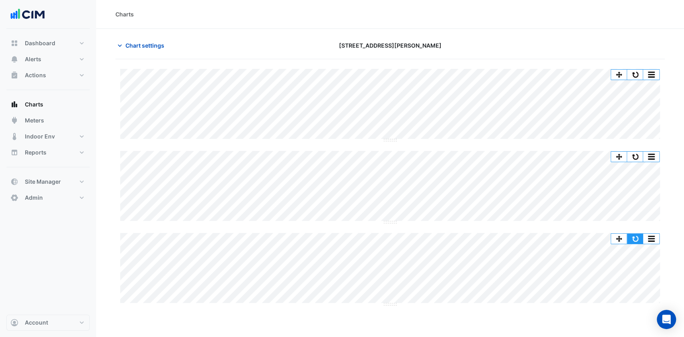
click at [633, 240] on button "button" at bounding box center [635, 239] width 16 height 10
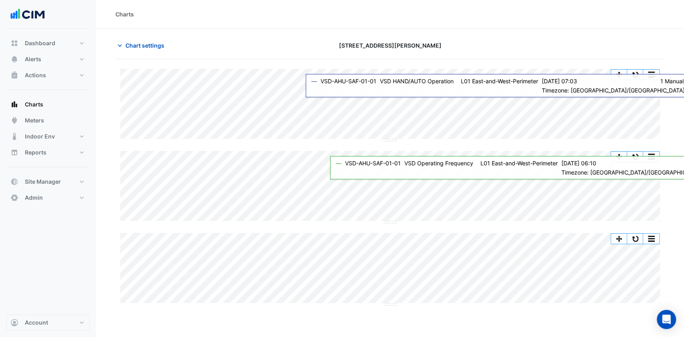
drag, startPoint x: 633, startPoint y: 240, endPoint x: 350, endPoint y: 227, distance: 283.4
click at [350, 227] on div "Split All Split None Print Save as JPEG Save as PNG Pivot Data Table Export CSV…" at bounding box center [389, 187] width 549 height 237
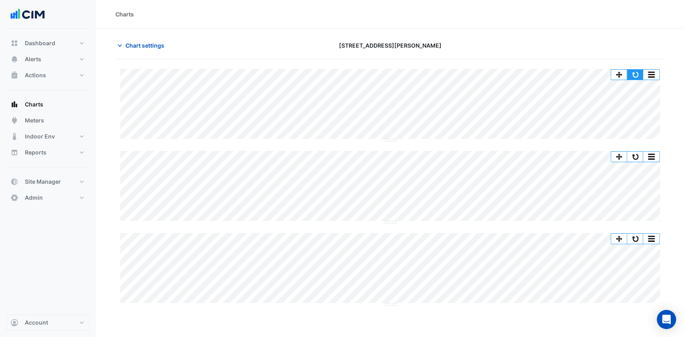
click at [636, 72] on button "button" at bounding box center [635, 75] width 16 height 10
click at [637, 73] on button "button" at bounding box center [635, 75] width 16 height 10
click at [639, 154] on button "button" at bounding box center [635, 157] width 16 height 10
click at [634, 73] on button "button" at bounding box center [635, 75] width 16 height 10
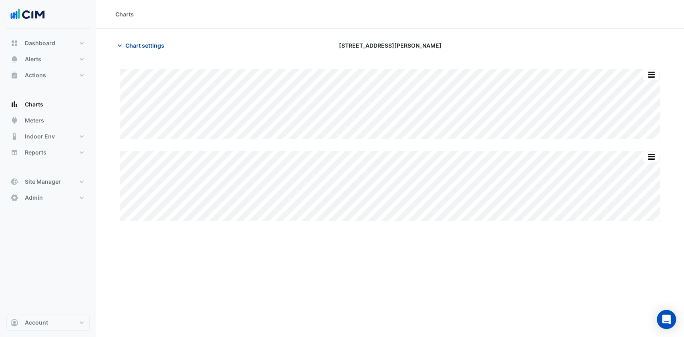
click at [133, 44] on span "Chart settings" at bounding box center [144, 45] width 39 height 8
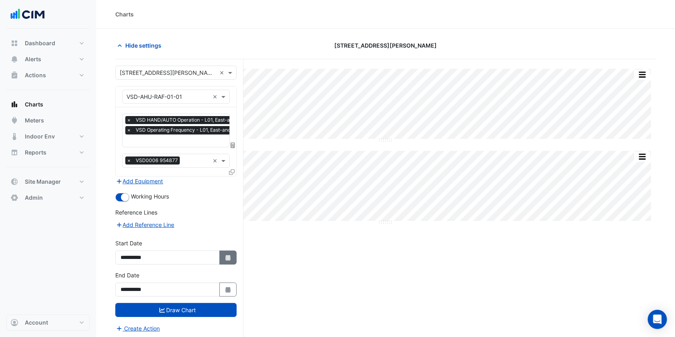
click at [227, 257] on icon "button" at bounding box center [227, 258] width 5 height 6
select select "*"
select select "****"
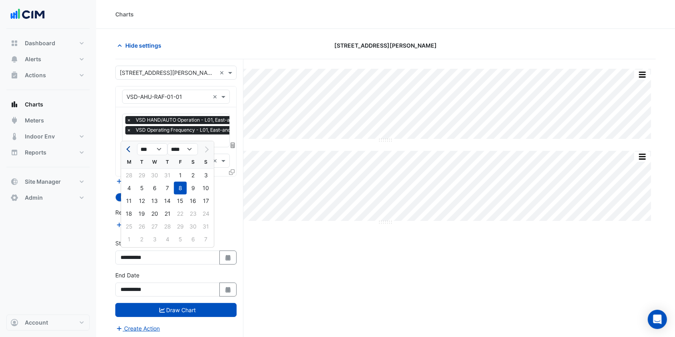
click at [128, 149] on span "Previous month" at bounding box center [130, 150] width 6 height 6
click at [208, 150] on button "Next month" at bounding box center [206, 149] width 10 height 13
select select "*"
click at [179, 177] on div "1" at bounding box center [180, 175] width 13 height 13
type input "**********"
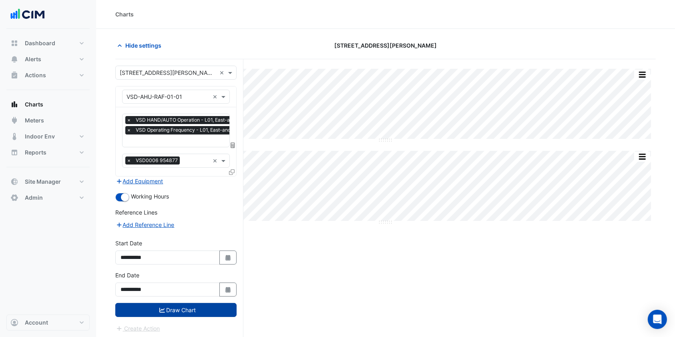
click at [172, 305] on button "Draw Chart" at bounding box center [175, 310] width 121 height 14
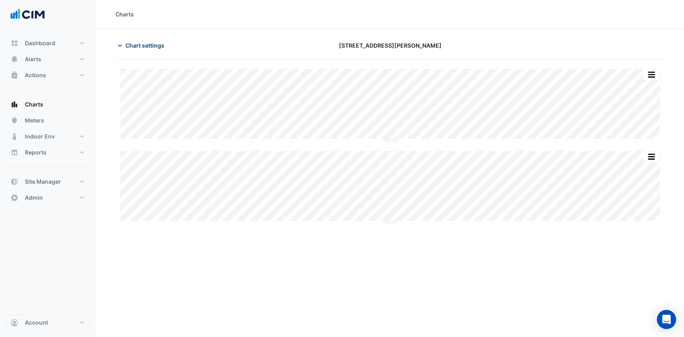
click at [157, 49] on span "Chart settings" at bounding box center [144, 45] width 39 height 8
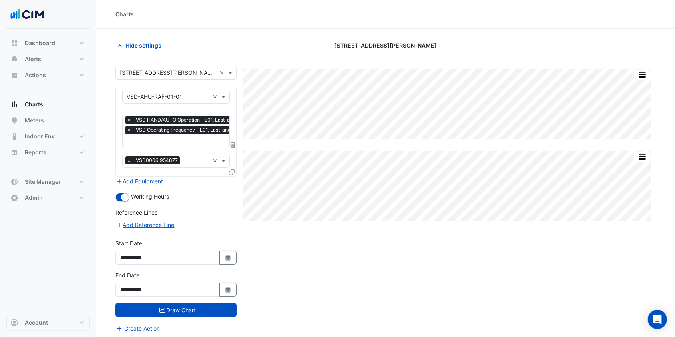
click at [159, 138] on input "text" at bounding box center [203, 141] width 152 height 8
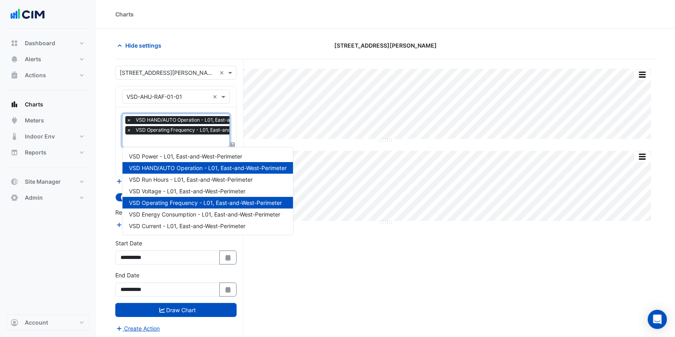
scroll to position [0, 4]
click at [189, 215] on span "VSD Energy Consumption - L01, East-and-West-Perimeter" at bounding box center [204, 214] width 151 height 7
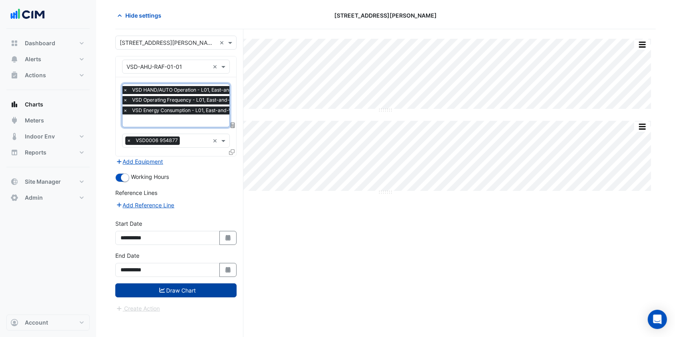
click at [180, 290] on button "Draw Chart" at bounding box center [175, 290] width 121 height 14
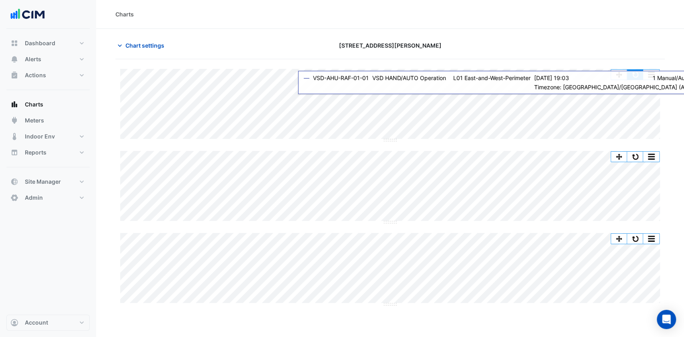
click at [637, 71] on button "button" at bounding box center [635, 75] width 16 height 10
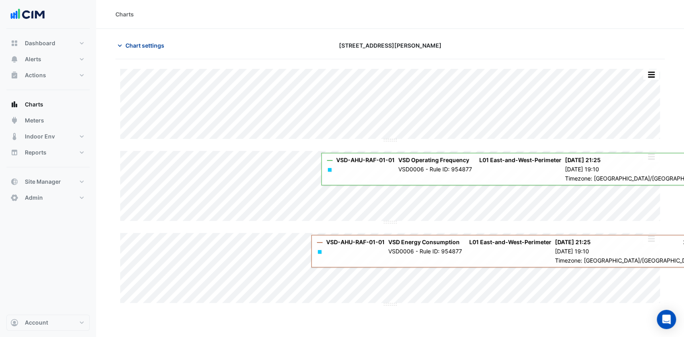
click at [135, 44] on span "Chart settings" at bounding box center [144, 45] width 39 height 8
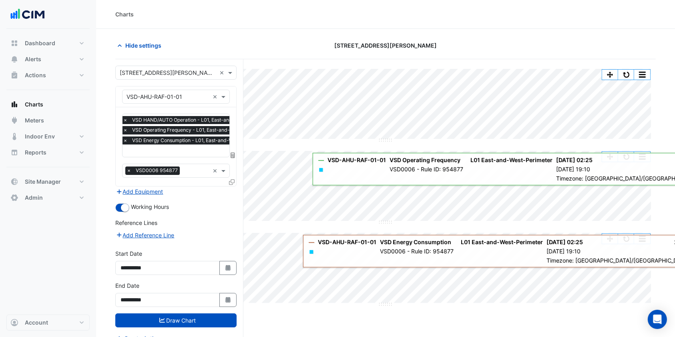
click at [159, 94] on input "text" at bounding box center [168, 97] width 83 height 8
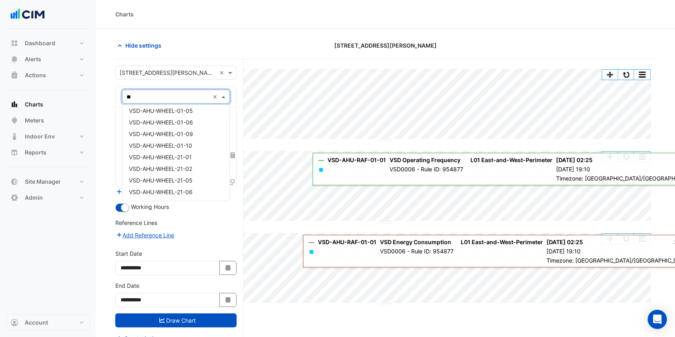
scroll to position [212, 0]
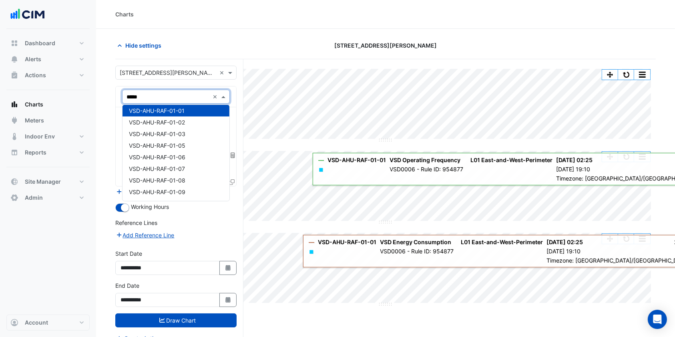
type input "******"
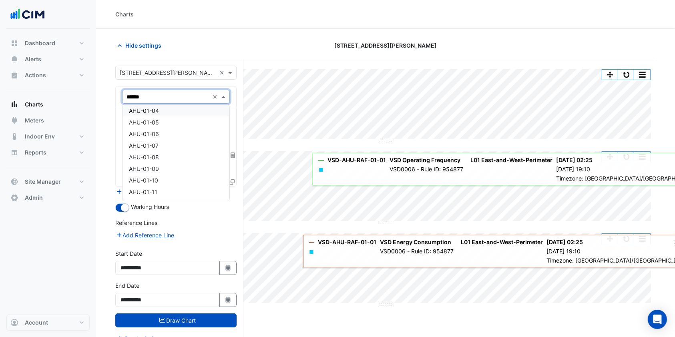
click at [145, 110] on span "AHU-01-04" at bounding box center [144, 110] width 30 height 7
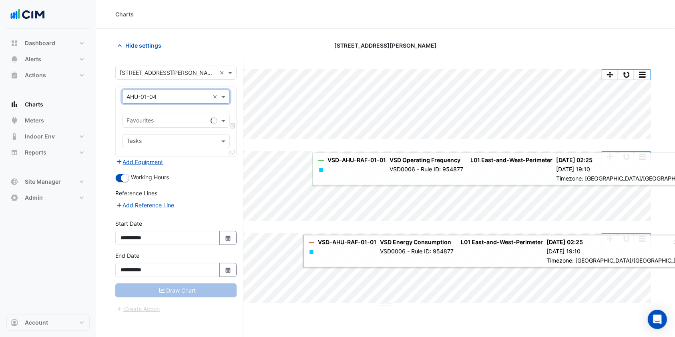
click at [195, 123] on input "text" at bounding box center [167, 121] width 81 height 8
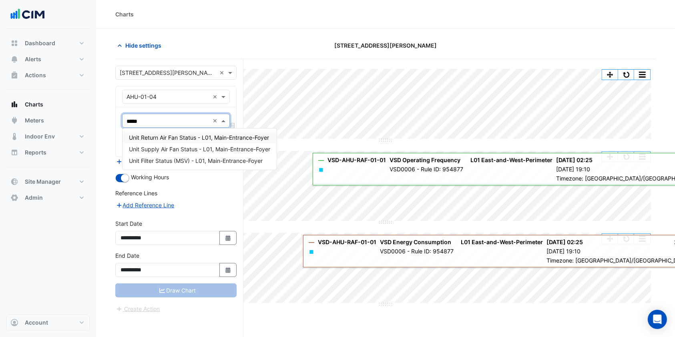
type input "******"
click at [169, 153] on div "Unit Supply Air Fan Status - L01, Main-Entrance-Foyer" at bounding box center [200, 149] width 154 height 12
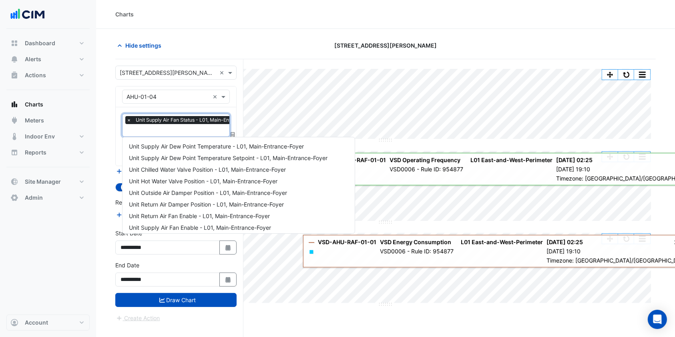
click at [159, 133] on input "text" at bounding box center [195, 131] width 137 height 8
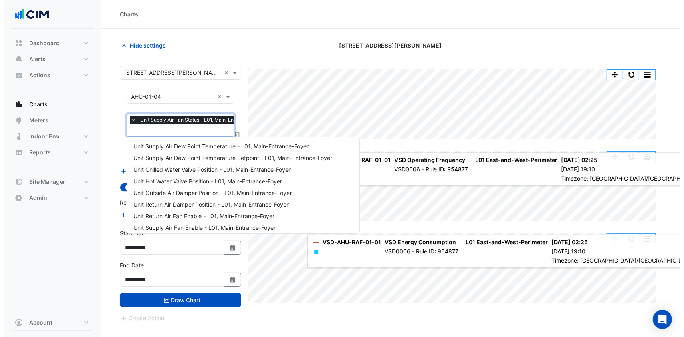
scroll to position [143, 0]
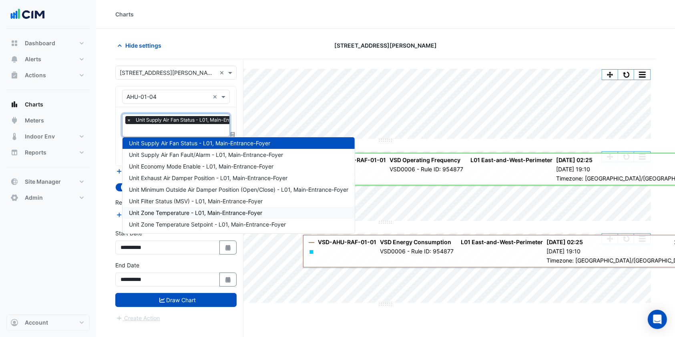
click at [176, 212] on span "Unit Zone Temperature - L01, Main-Entrance-Foyer" at bounding box center [195, 212] width 133 height 7
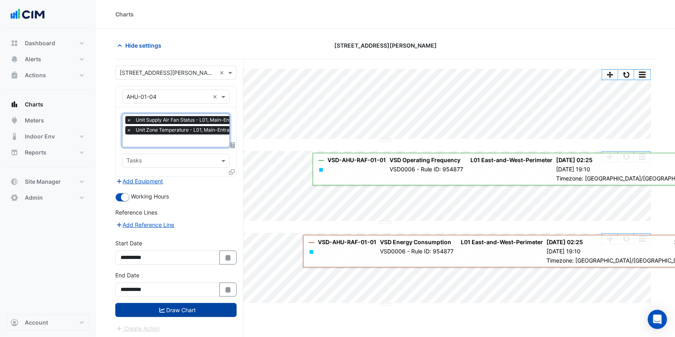
click at [165, 306] on button "Draw Chart" at bounding box center [175, 310] width 121 height 14
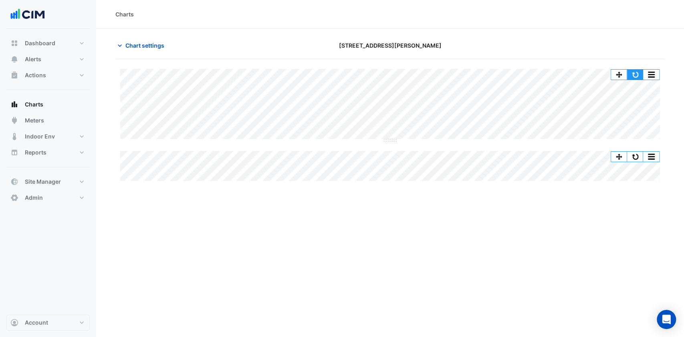
click at [633, 73] on button "button" at bounding box center [635, 75] width 16 height 10
